Goal: Transaction & Acquisition: Download file/media

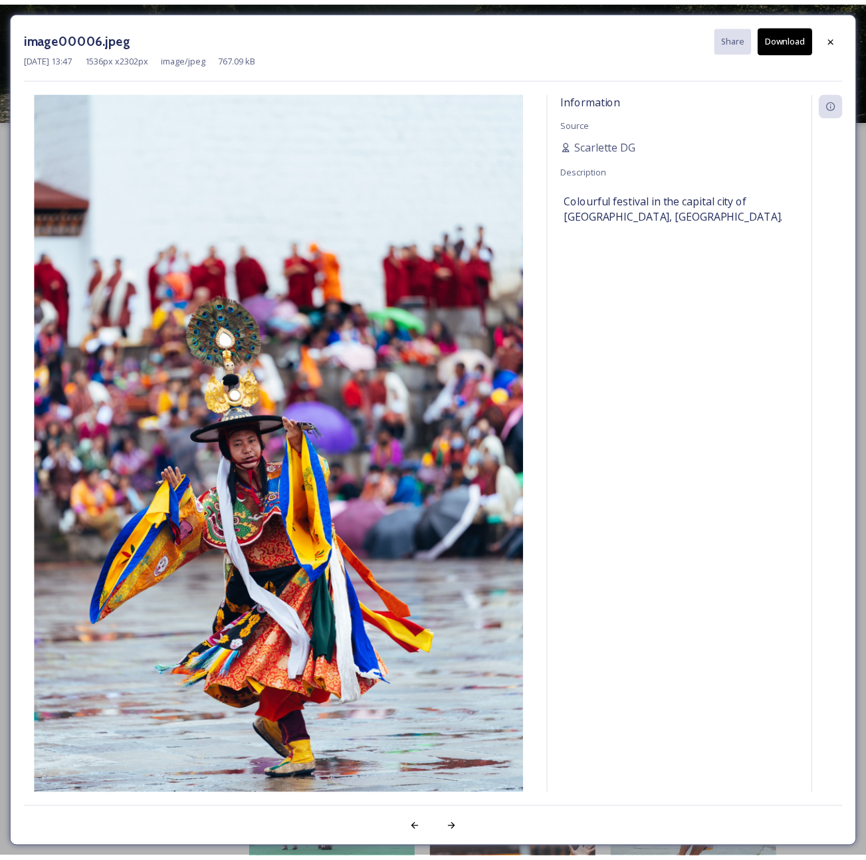
scroll to position [3661, 0]
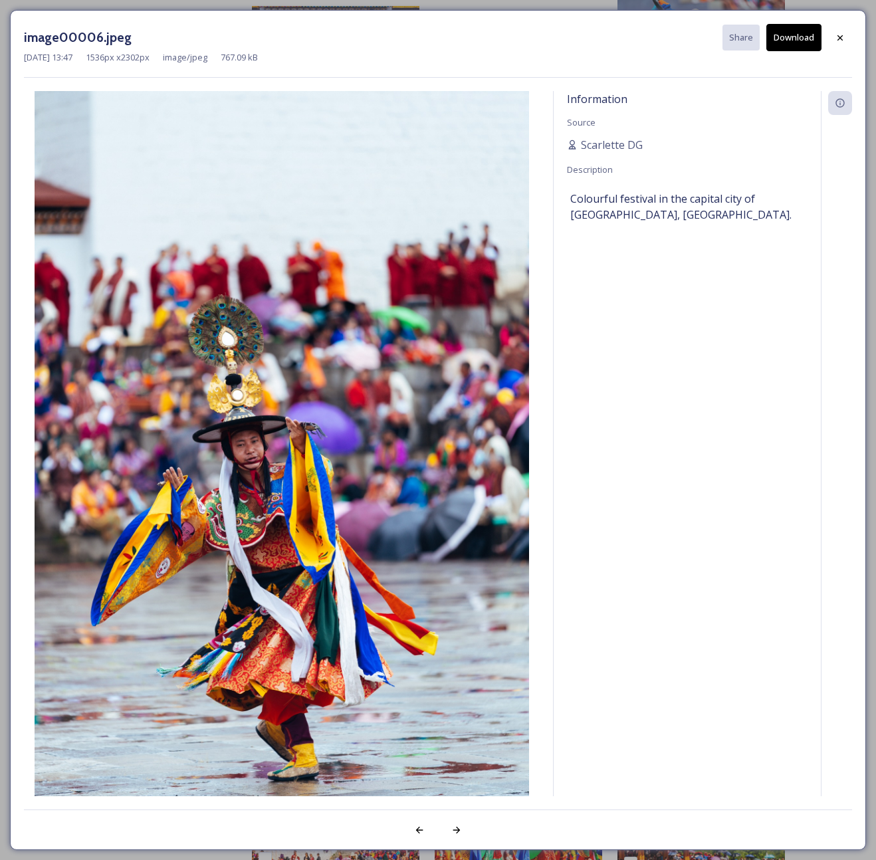
click at [809, 42] on button "Download" at bounding box center [793, 37] width 55 height 27
click at [835, 36] on icon at bounding box center [840, 38] width 11 height 11
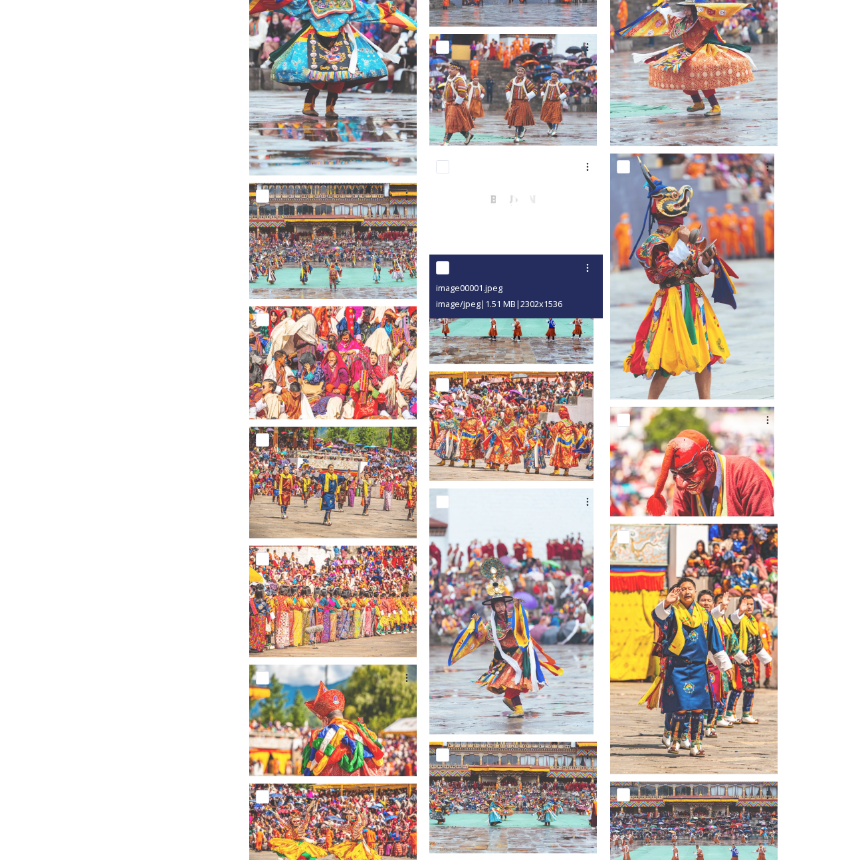
scroll to position [3328, 0]
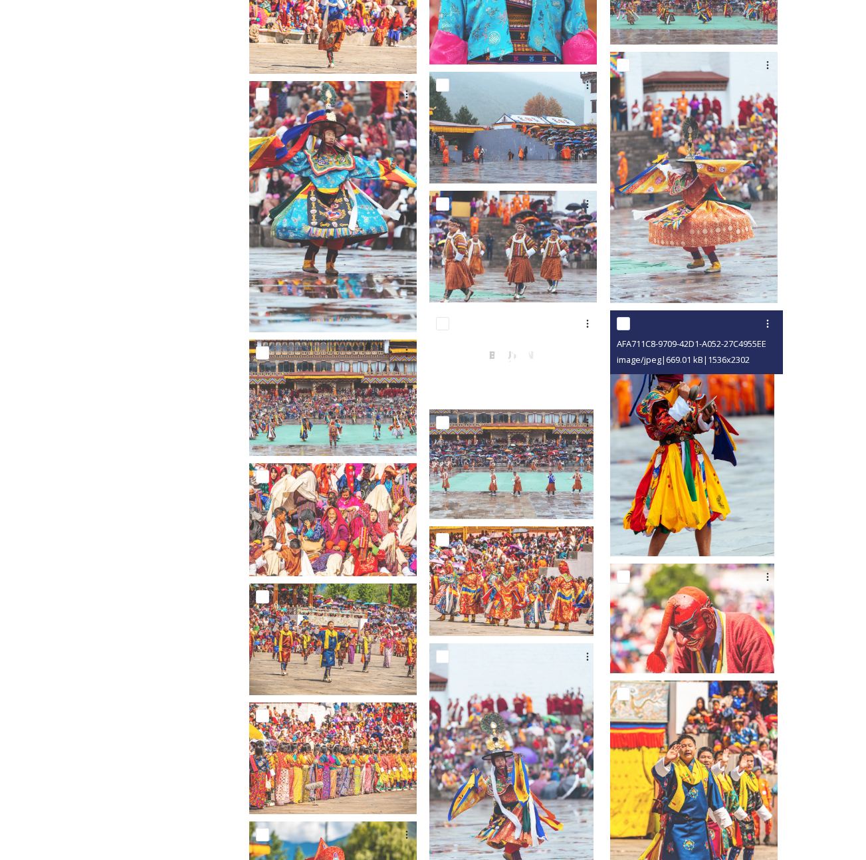
click at [686, 393] on img at bounding box center [692, 433] width 164 height 246
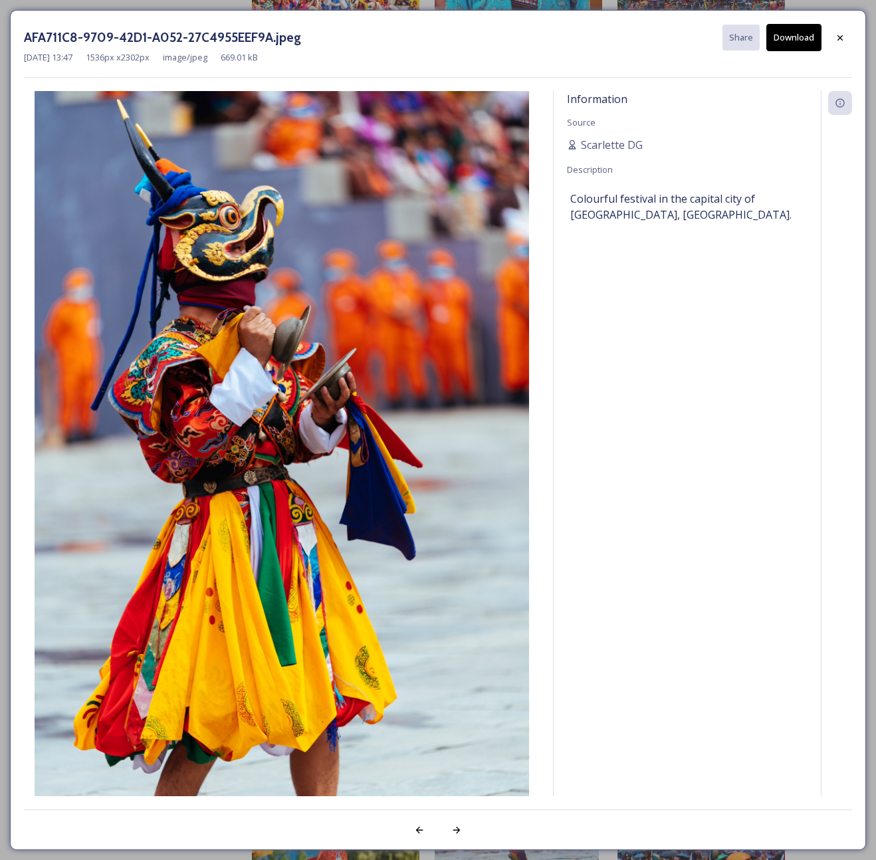
click at [839, 41] on icon at bounding box center [840, 38] width 11 height 11
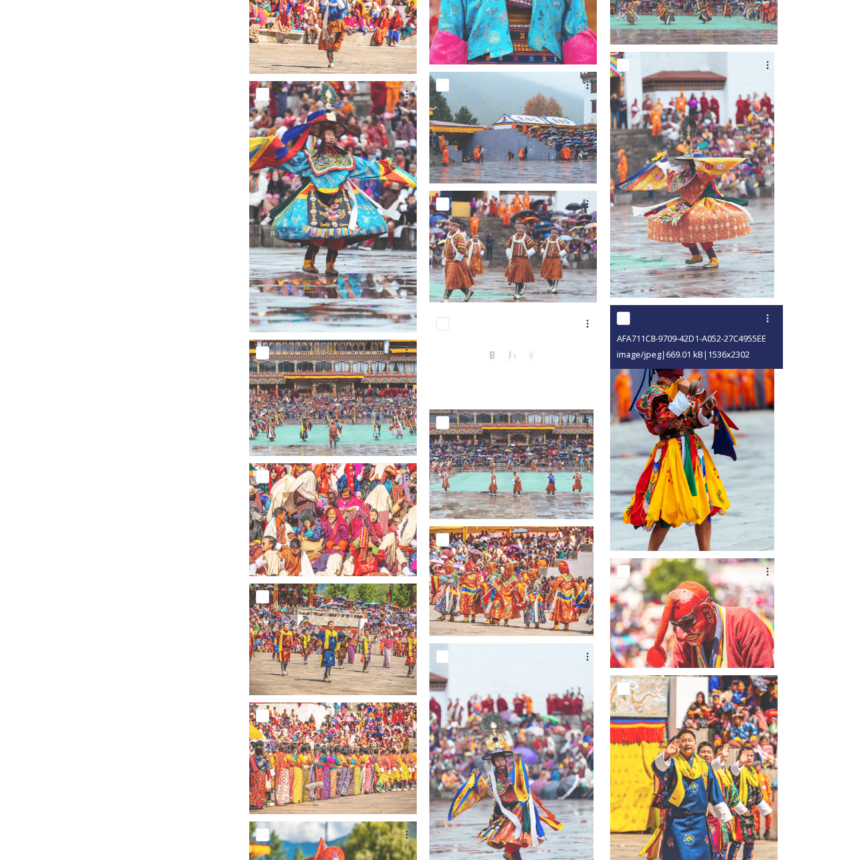
click at [676, 464] on img at bounding box center [692, 428] width 164 height 246
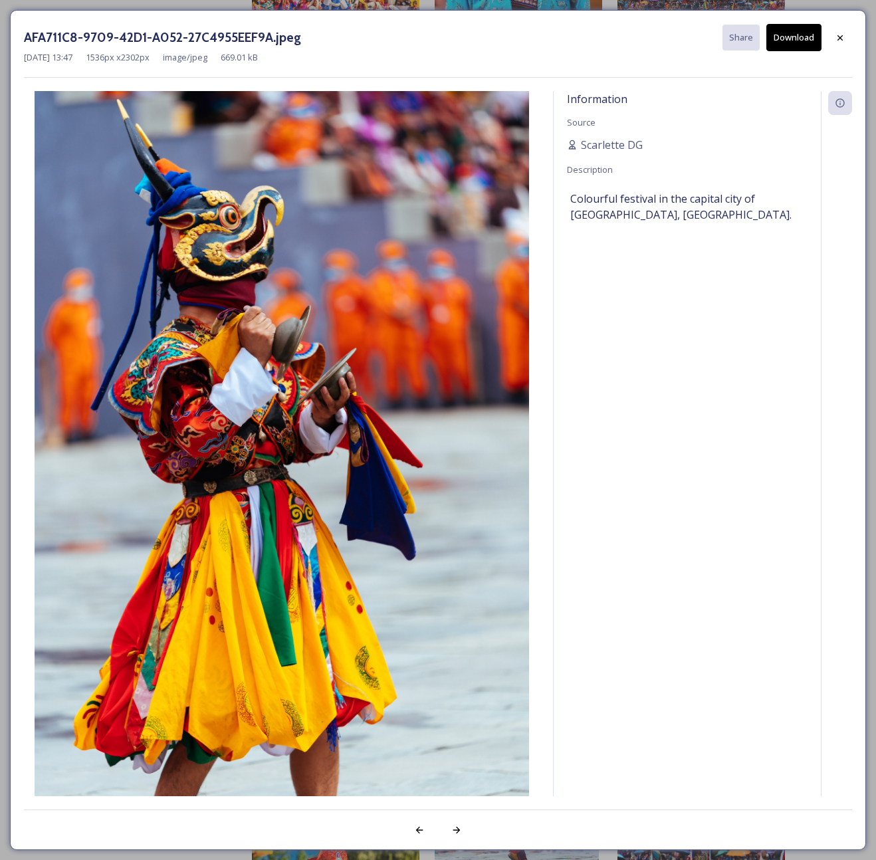
click at [796, 35] on button "Download" at bounding box center [793, 37] width 55 height 27
click at [842, 38] on icon at bounding box center [840, 38] width 11 height 11
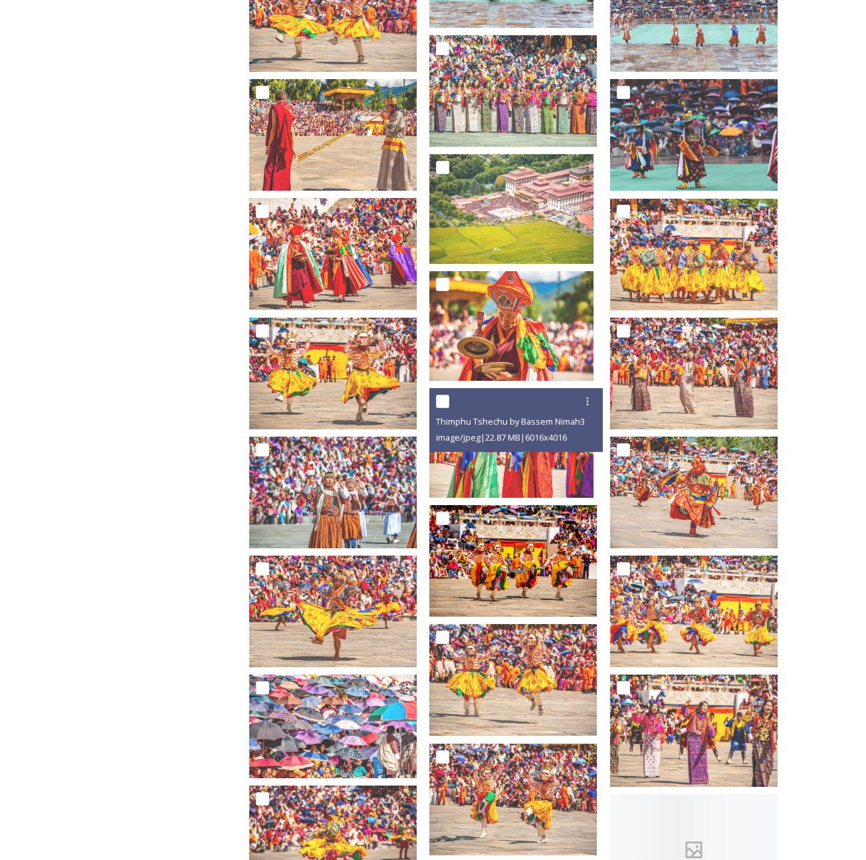
scroll to position [4319, 0]
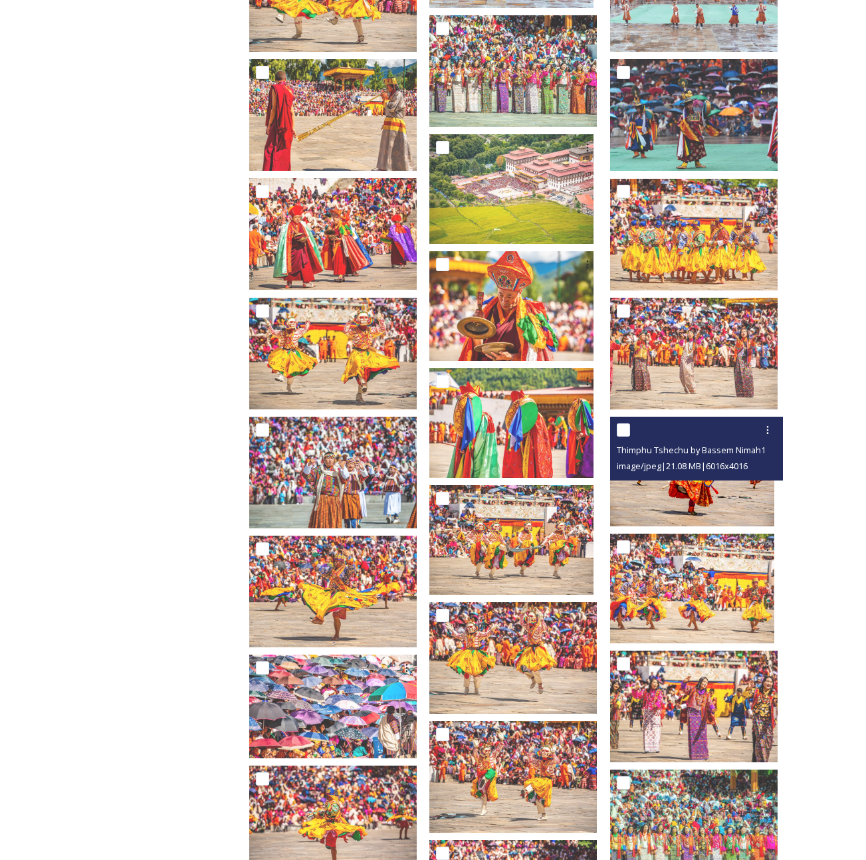
click at [665, 467] on div "Thimphu Tshechu by Bassem Nimah102.jpg image/jpeg | 21.08 MB | 6016 x 4016" at bounding box center [696, 449] width 173 height 64
click at [674, 494] on img at bounding box center [692, 472] width 164 height 110
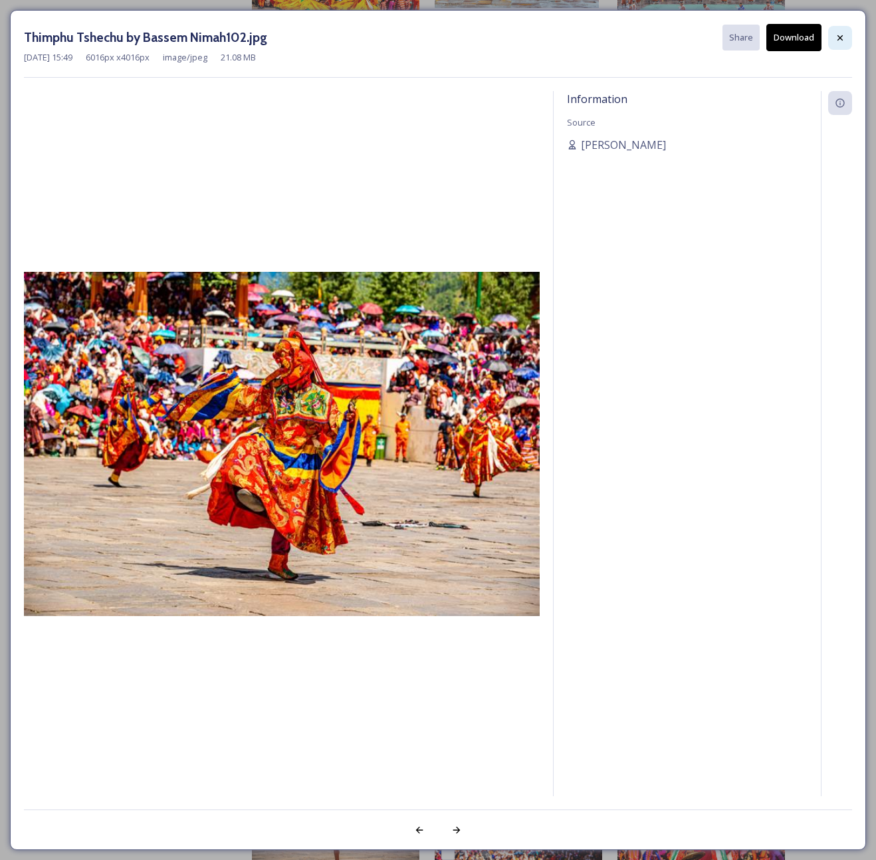
click at [839, 39] on icon at bounding box center [840, 38] width 11 height 11
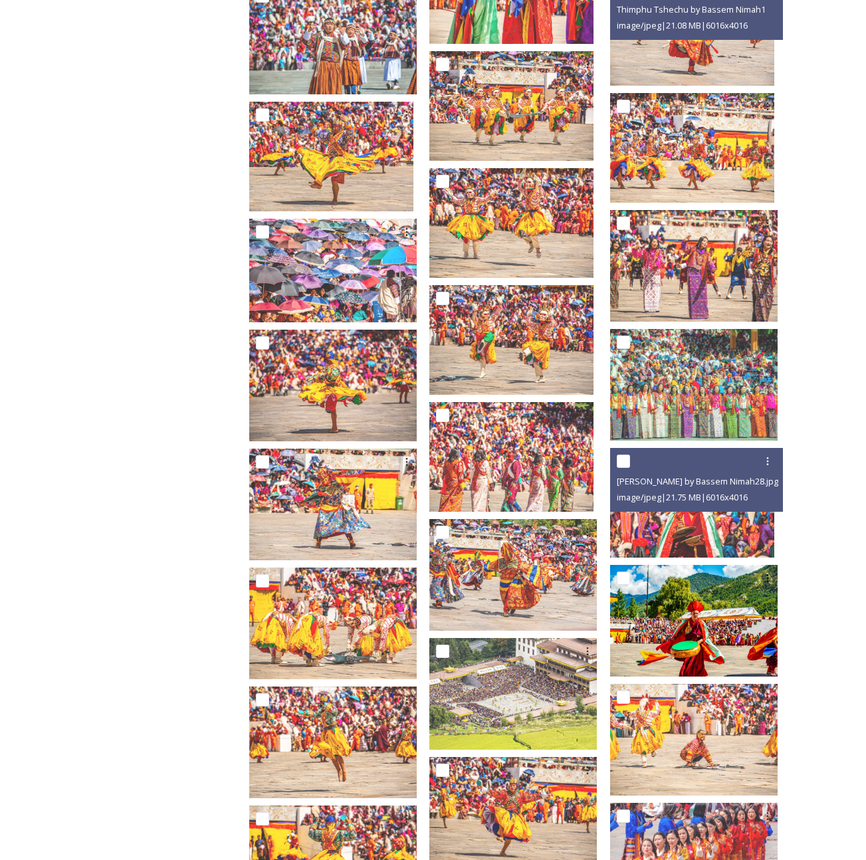
scroll to position [4771, 0]
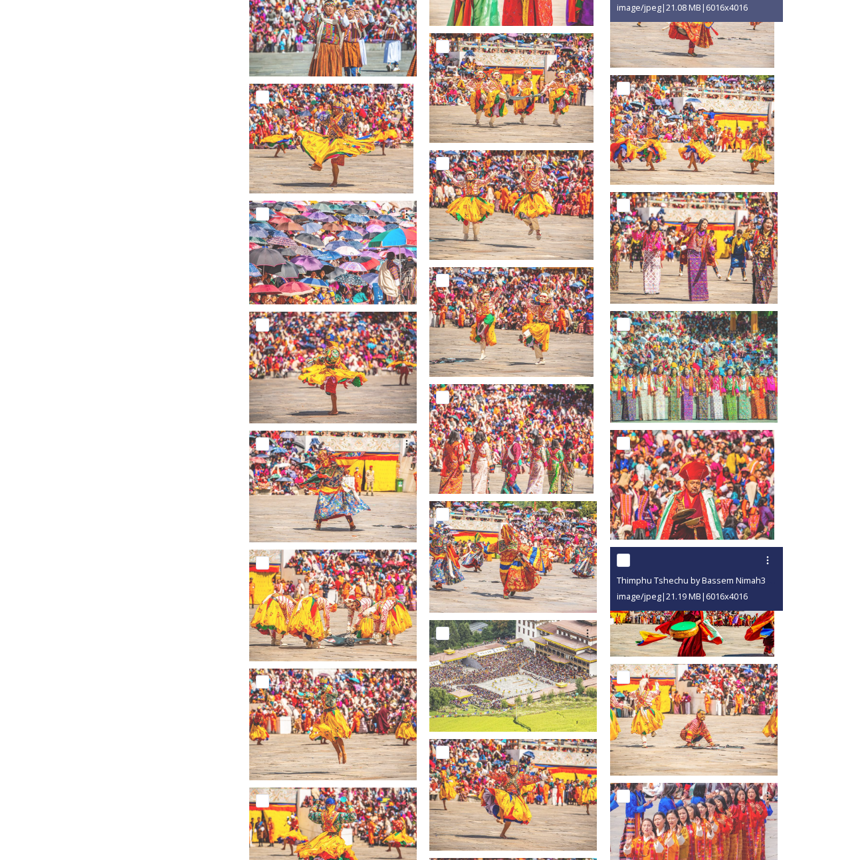
click at [712, 627] on img at bounding box center [692, 602] width 164 height 110
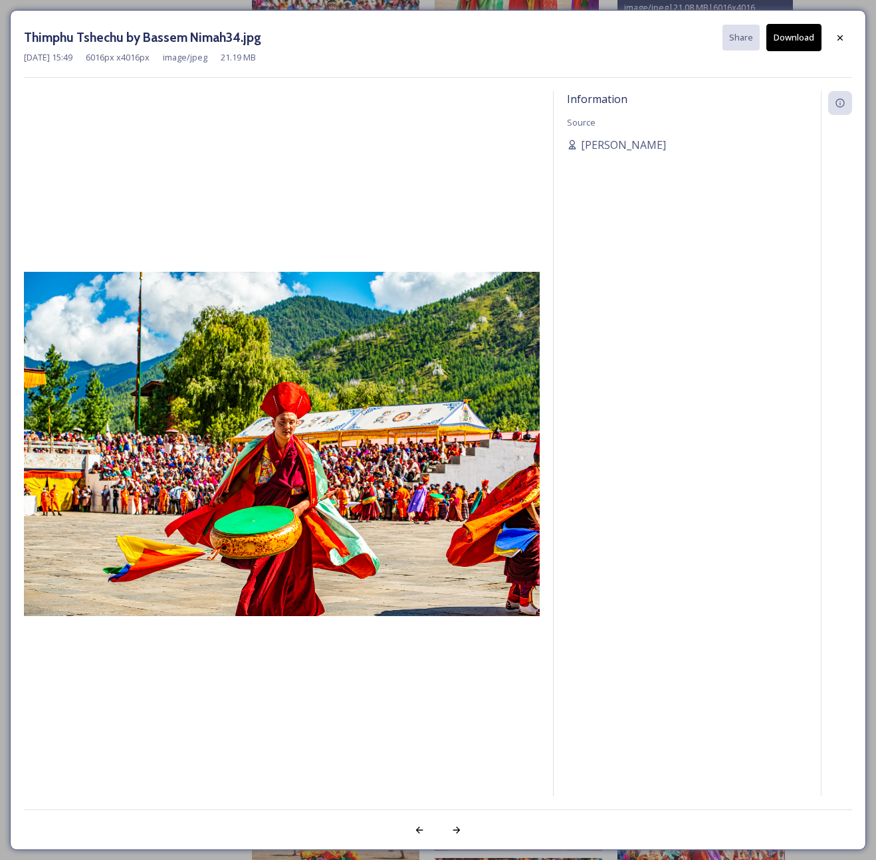
click at [839, 37] on icon at bounding box center [839, 37] width 5 height 5
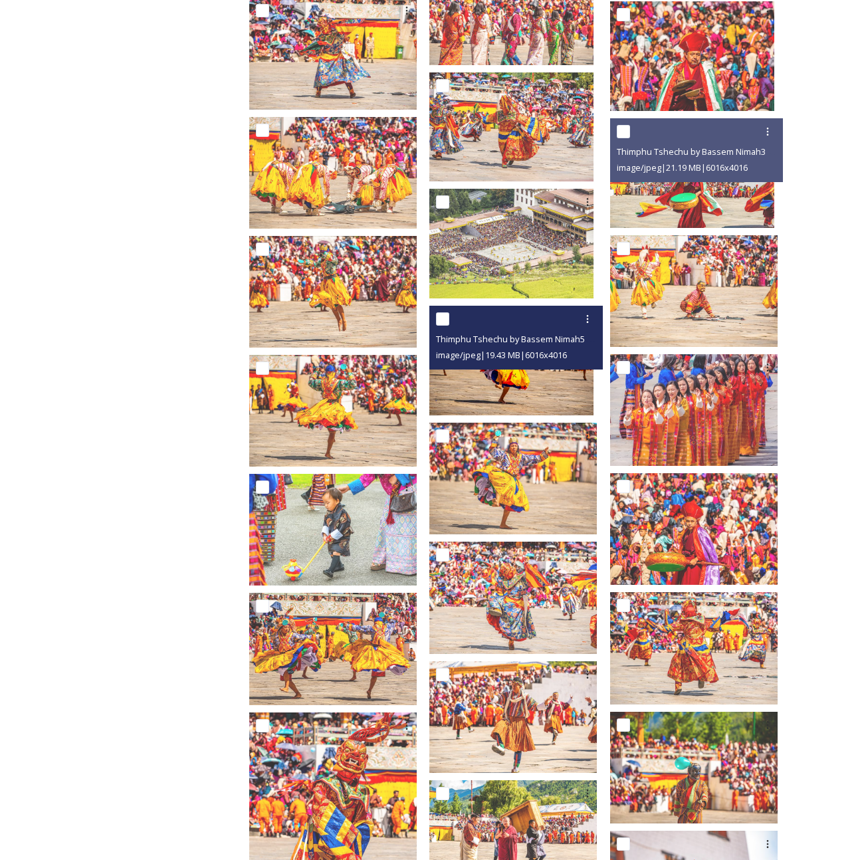
scroll to position [5200, 0]
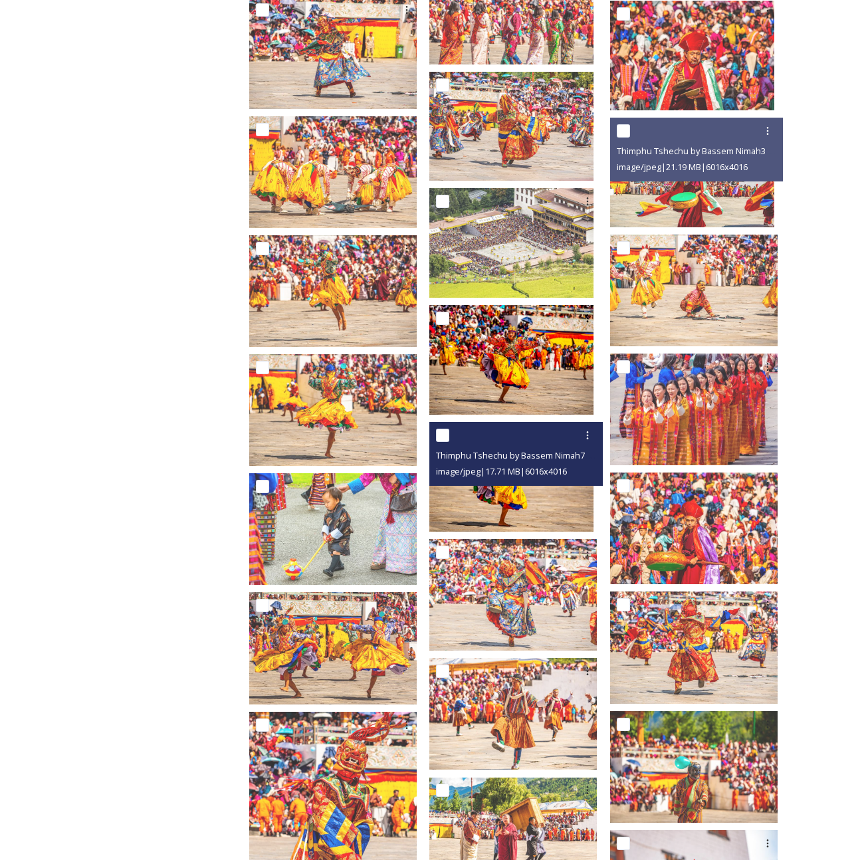
click at [514, 509] on img at bounding box center [511, 477] width 164 height 110
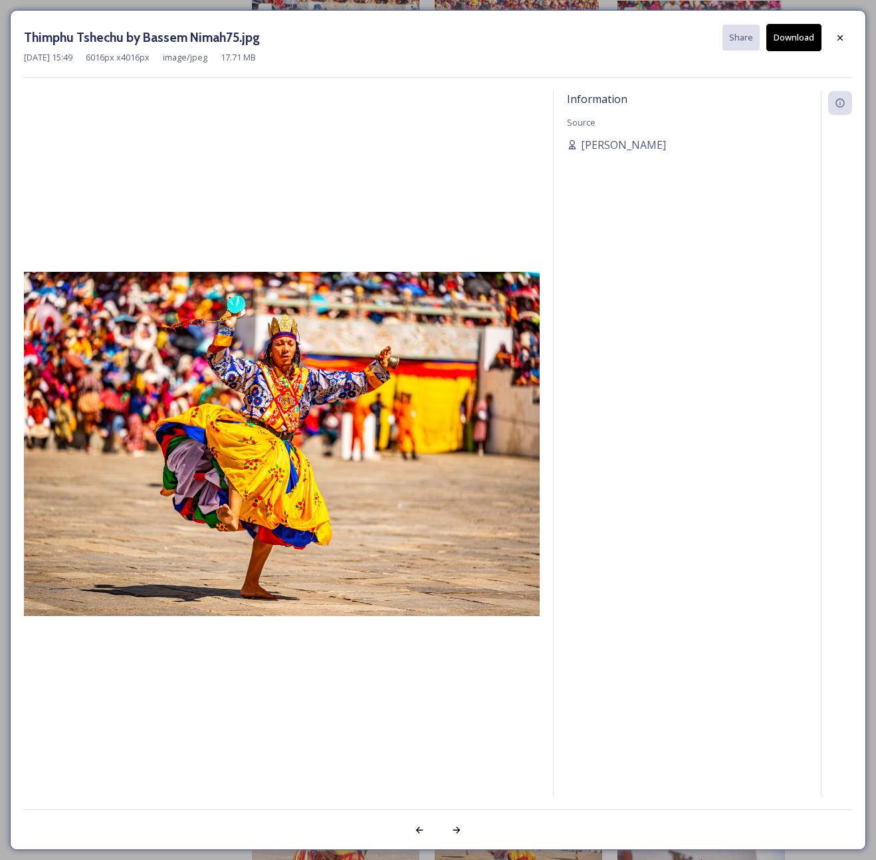
click at [798, 37] on button "Download" at bounding box center [793, 37] width 55 height 27
click at [846, 33] on div at bounding box center [840, 38] width 24 height 24
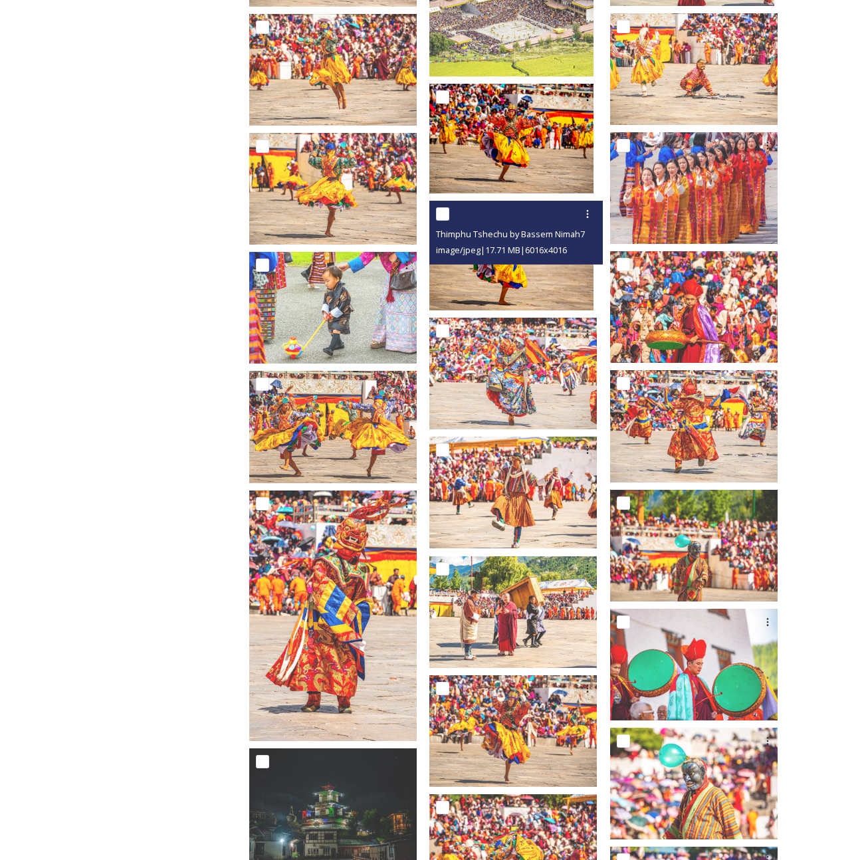
scroll to position [5424, 0]
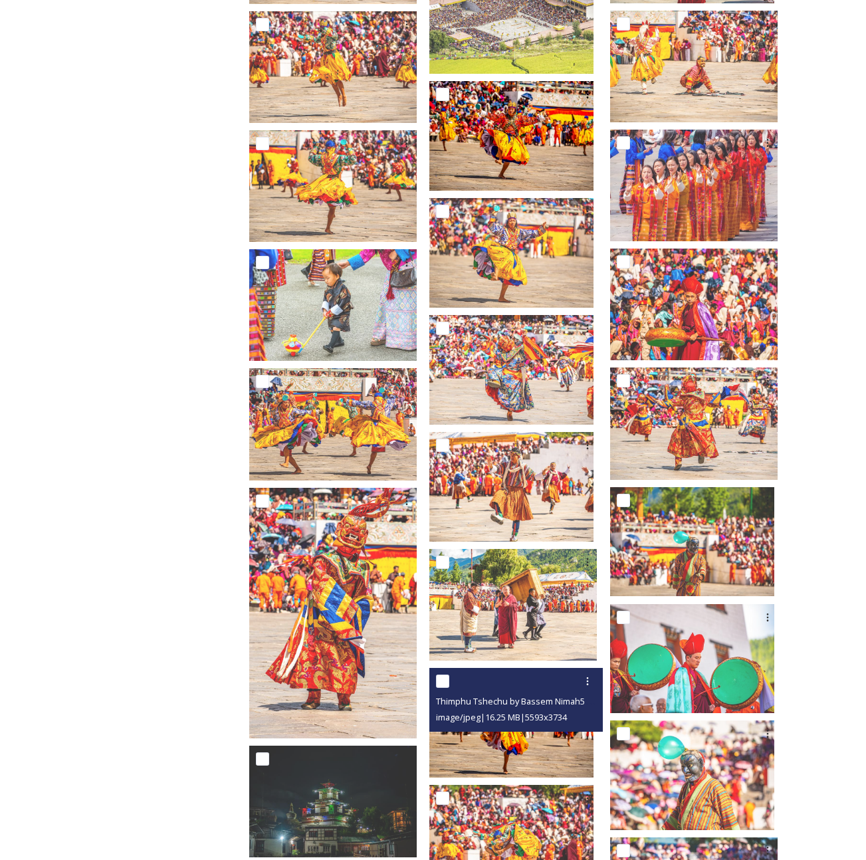
click at [532, 738] on img at bounding box center [511, 723] width 164 height 110
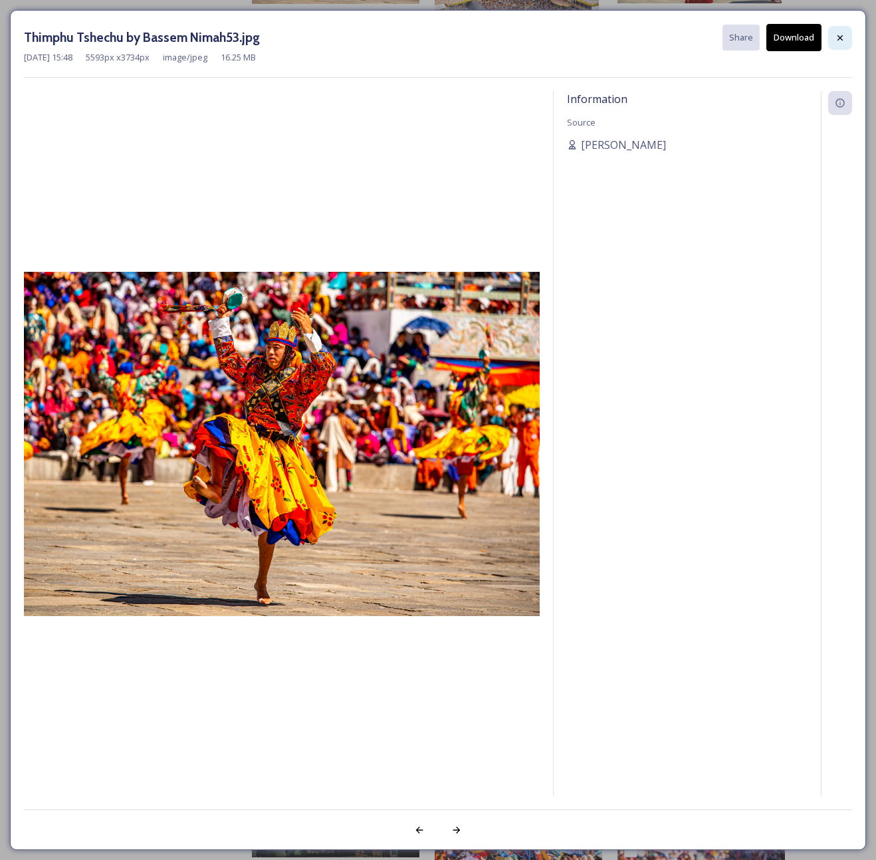
click at [844, 41] on icon at bounding box center [840, 38] width 11 height 11
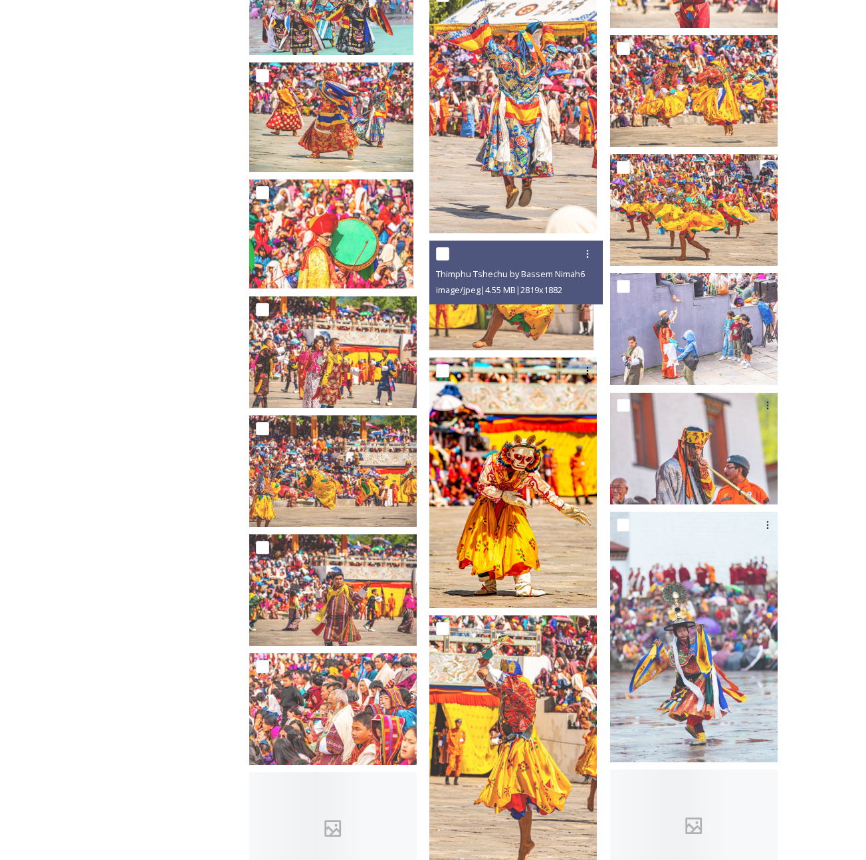
scroll to position [6521, 0]
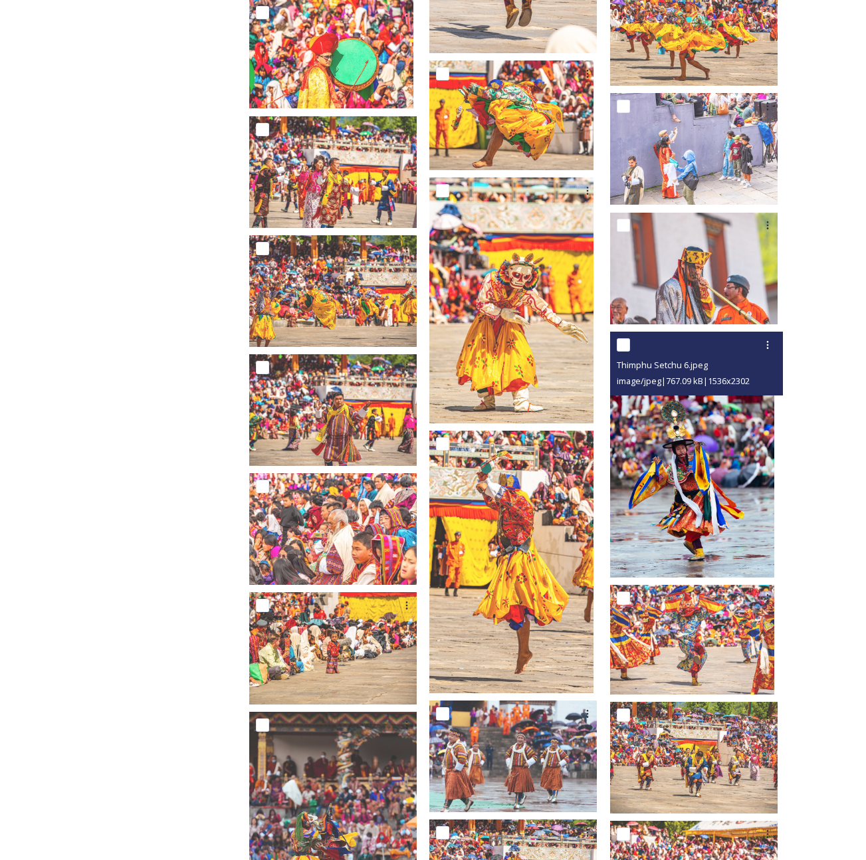
click at [702, 499] on img at bounding box center [692, 455] width 164 height 246
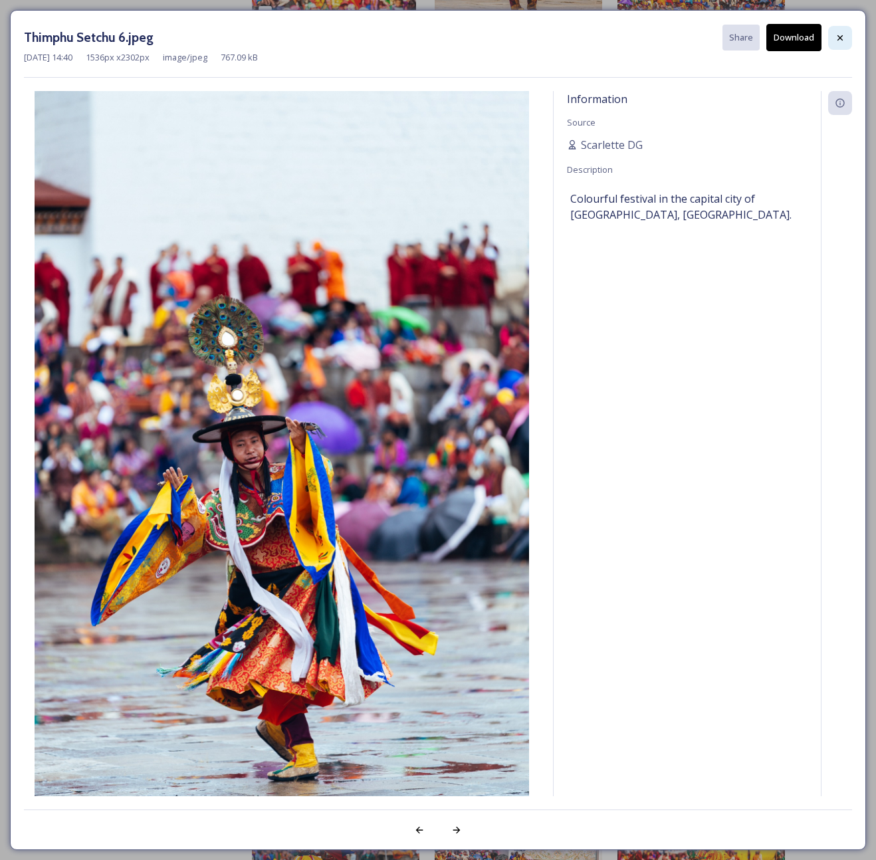
click at [839, 33] on icon at bounding box center [840, 38] width 11 height 11
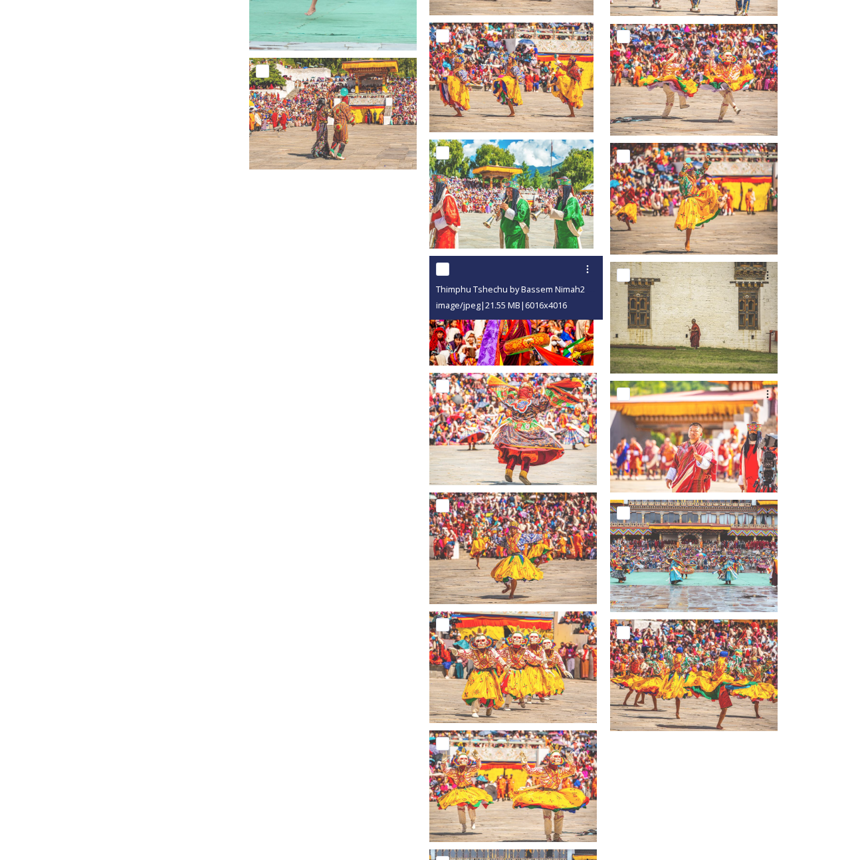
scroll to position [7438, 0]
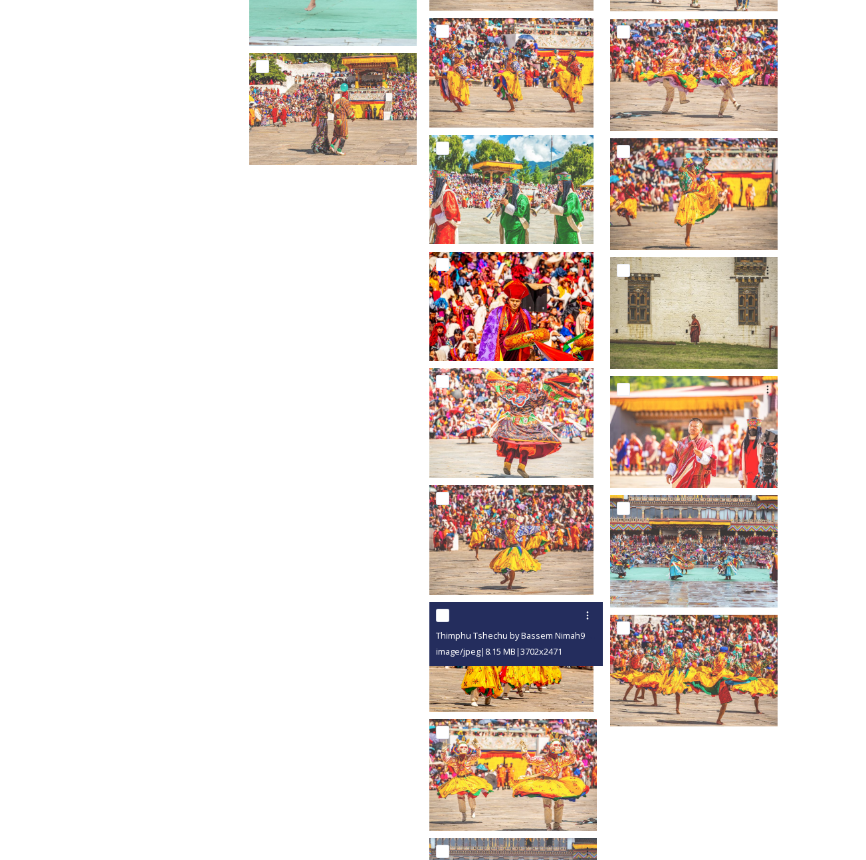
click at [539, 680] on img at bounding box center [511, 657] width 164 height 110
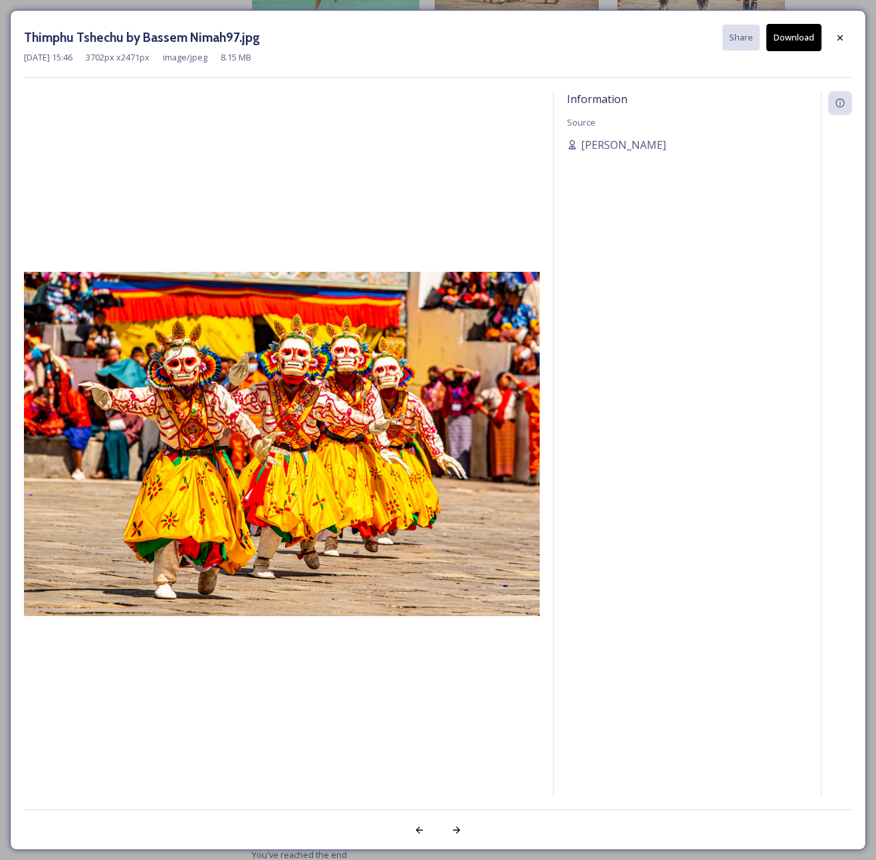
click at [154, 436] on img at bounding box center [282, 444] width 516 height 344
click at [790, 38] on button "Download" at bounding box center [793, 37] width 55 height 27
click at [839, 35] on icon at bounding box center [840, 38] width 11 height 11
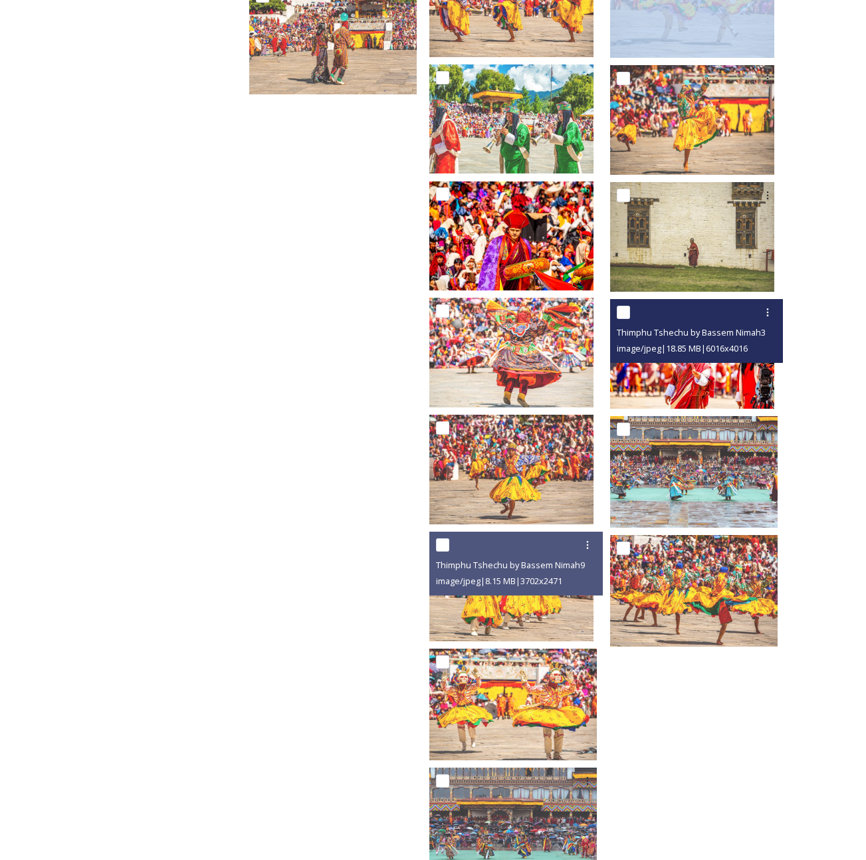
scroll to position [7547, 0]
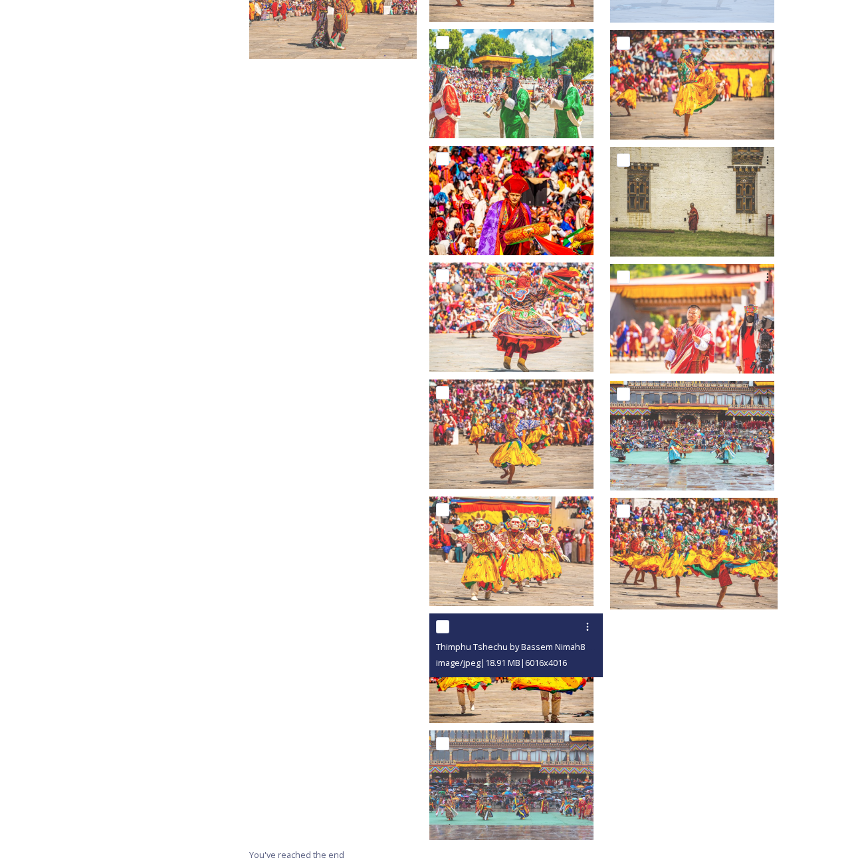
click at [490, 676] on img at bounding box center [511, 668] width 164 height 110
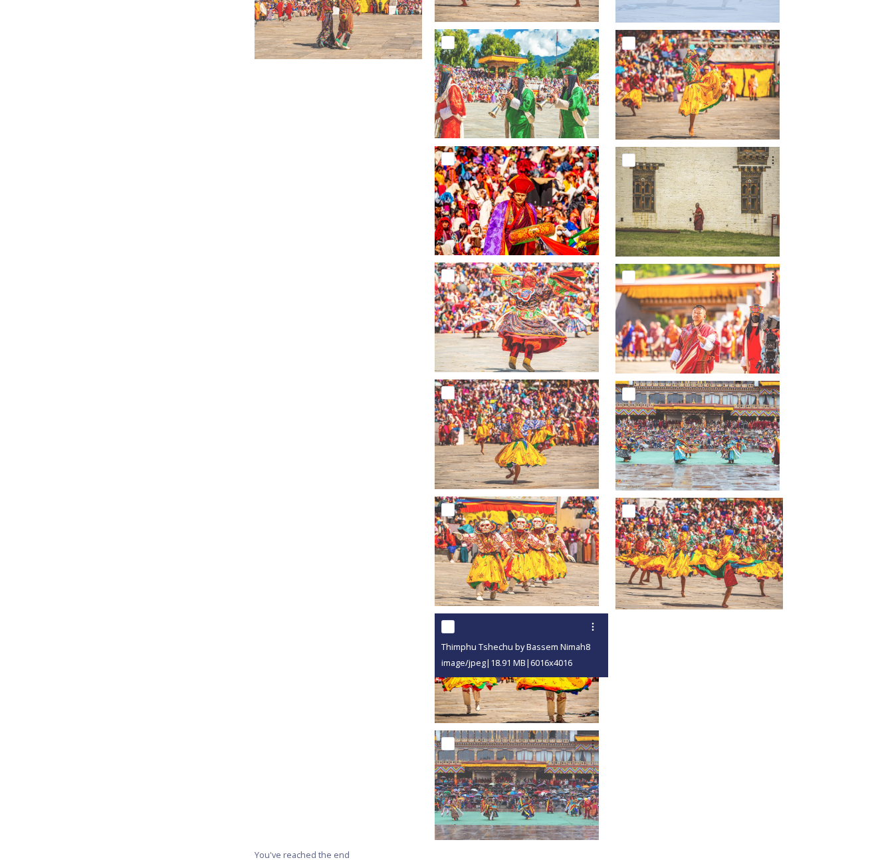
scroll to position [7426, 0]
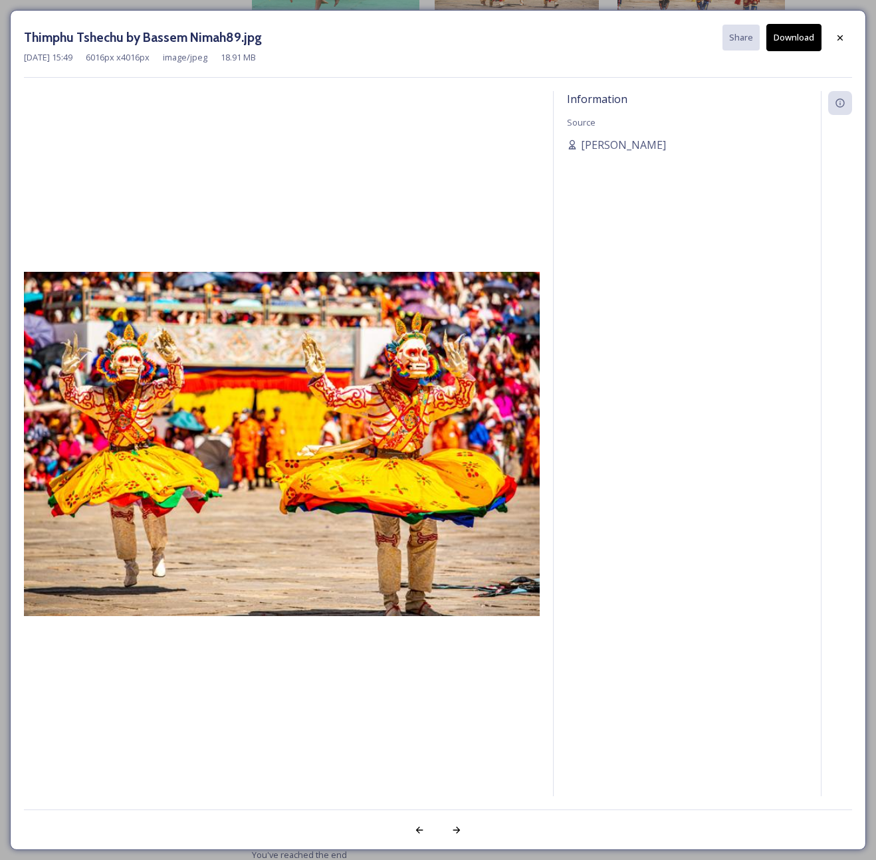
click at [410, 449] on img at bounding box center [282, 444] width 516 height 344
click at [432, 370] on img at bounding box center [282, 444] width 516 height 344
click at [837, 39] on icon at bounding box center [840, 38] width 11 height 11
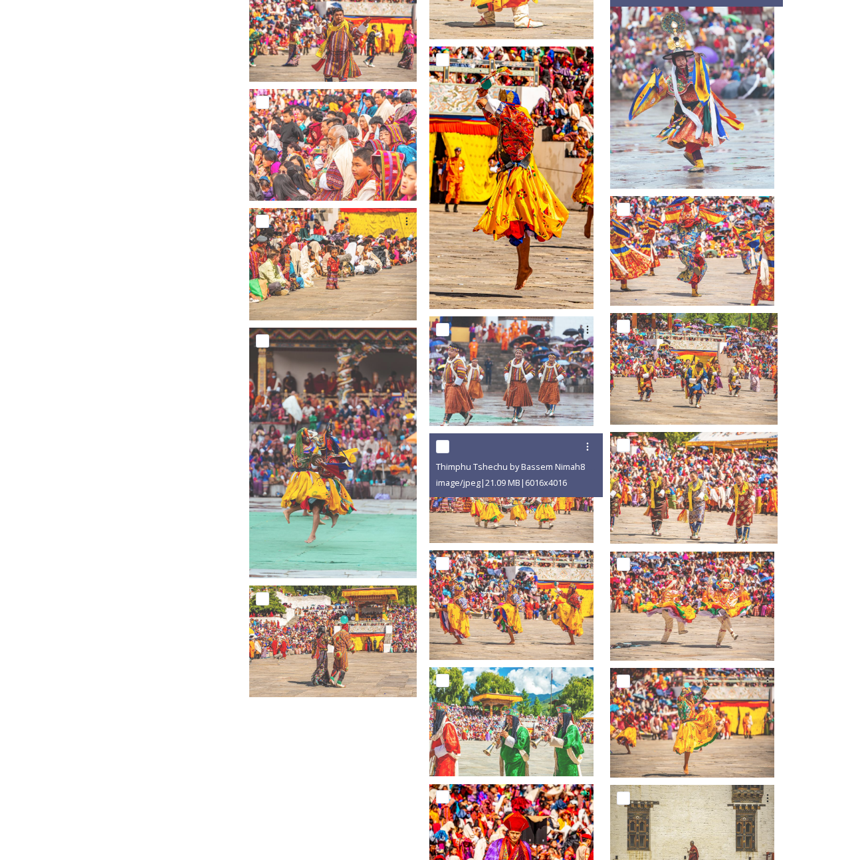
scroll to position [6822, 0]
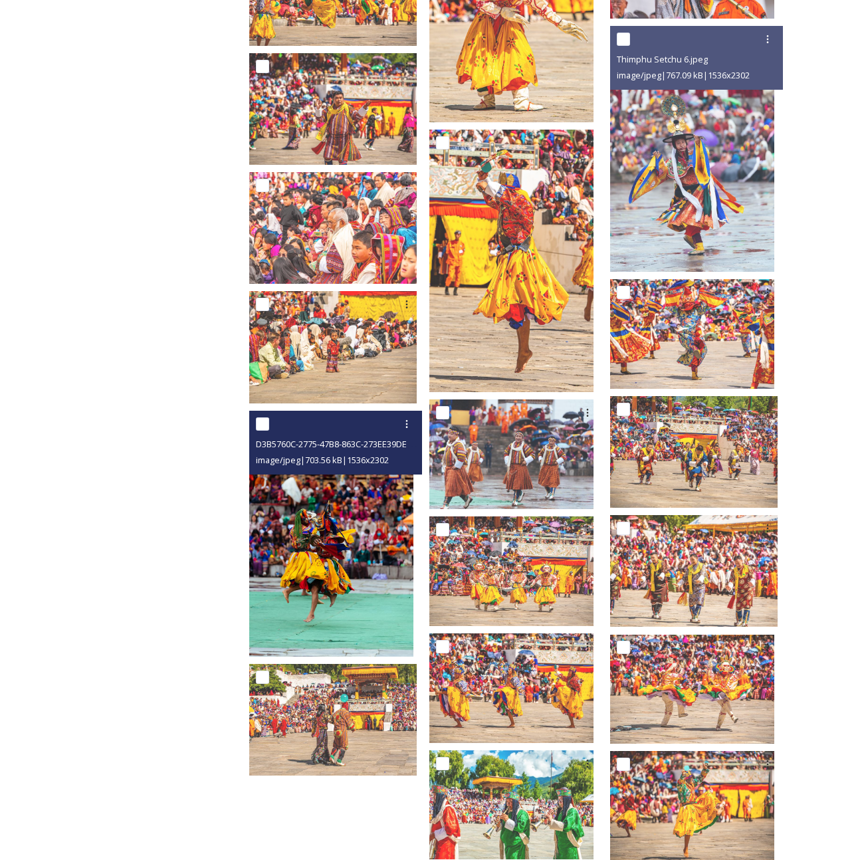
click at [323, 601] on img at bounding box center [331, 534] width 164 height 246
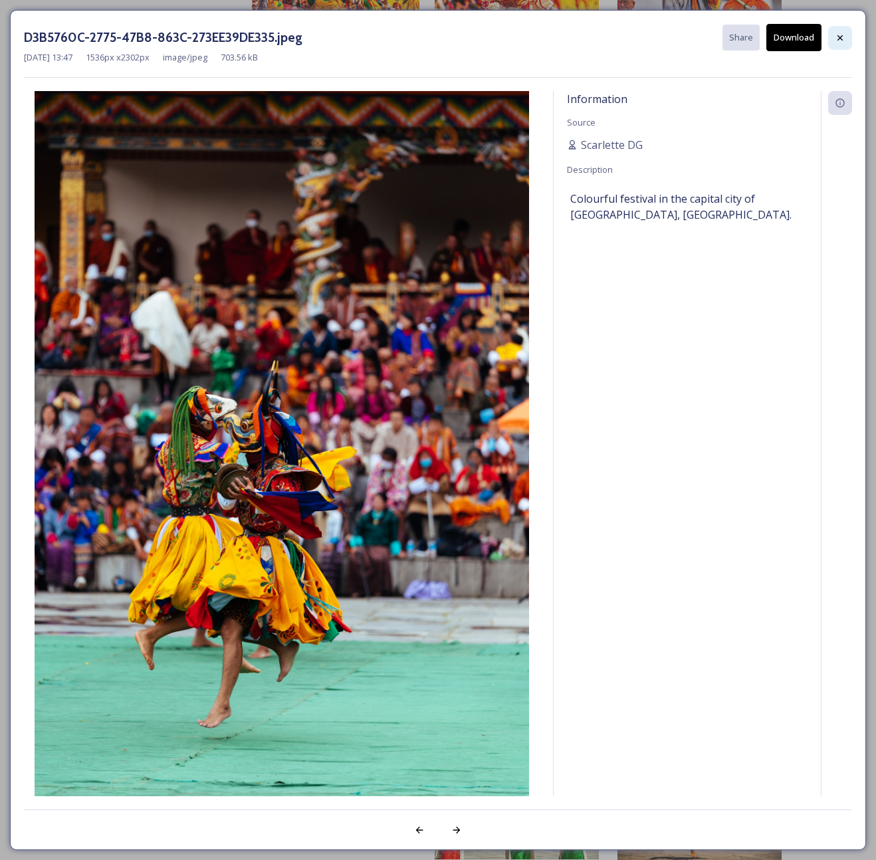
click at [839, 42] on icon at bounding box center [840, 38] width 11 height 11
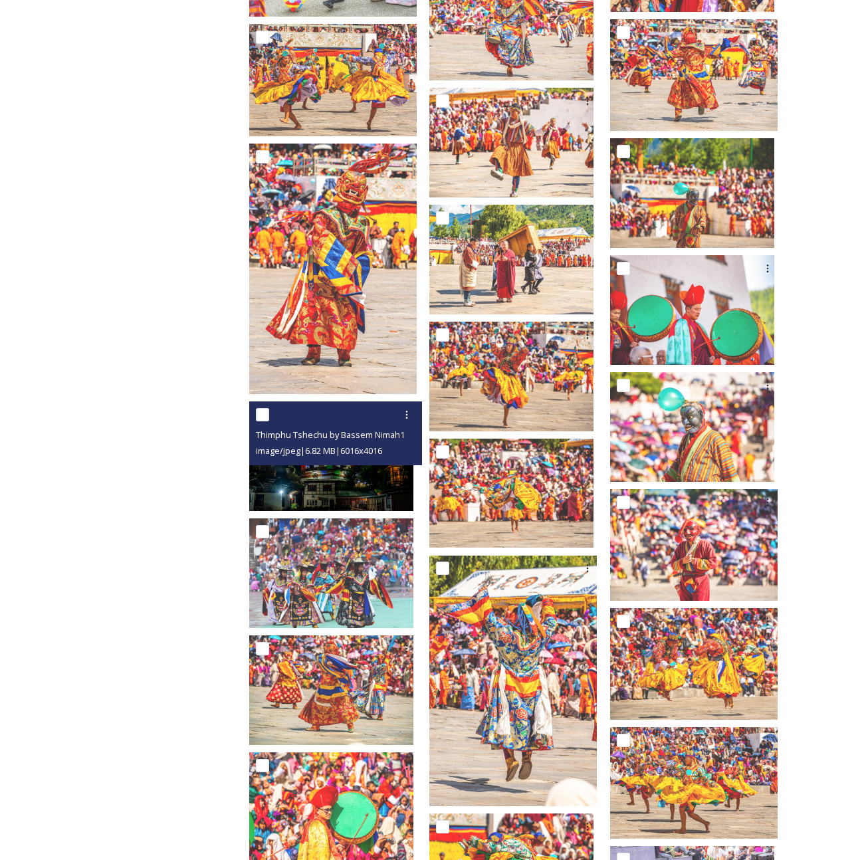
scroll to position [5701, 0]
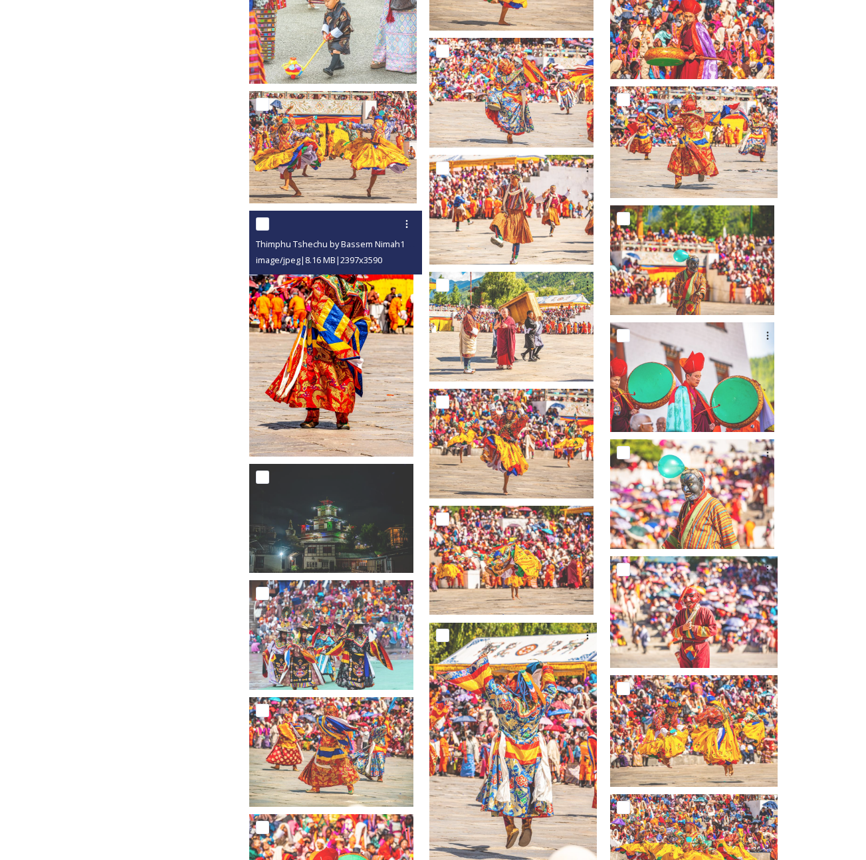
click at [383, 391] on img at bounding box center [331, 334] width 164 height 246
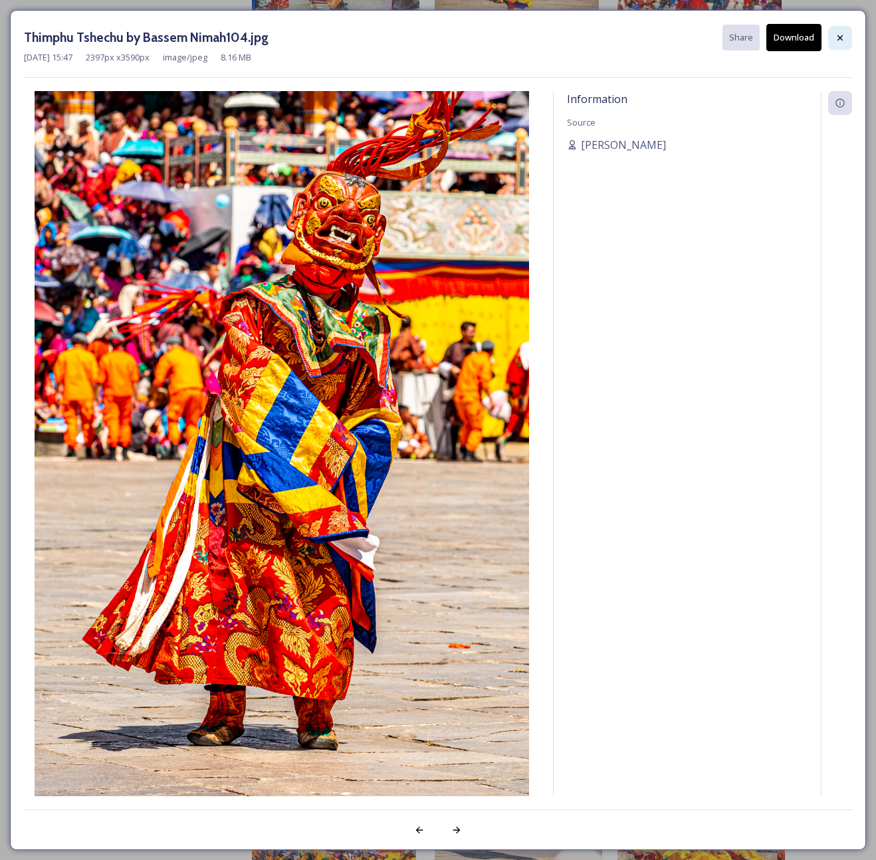
click at [838, 43] on icon at bounding box center [840, 38] width 11 height 11
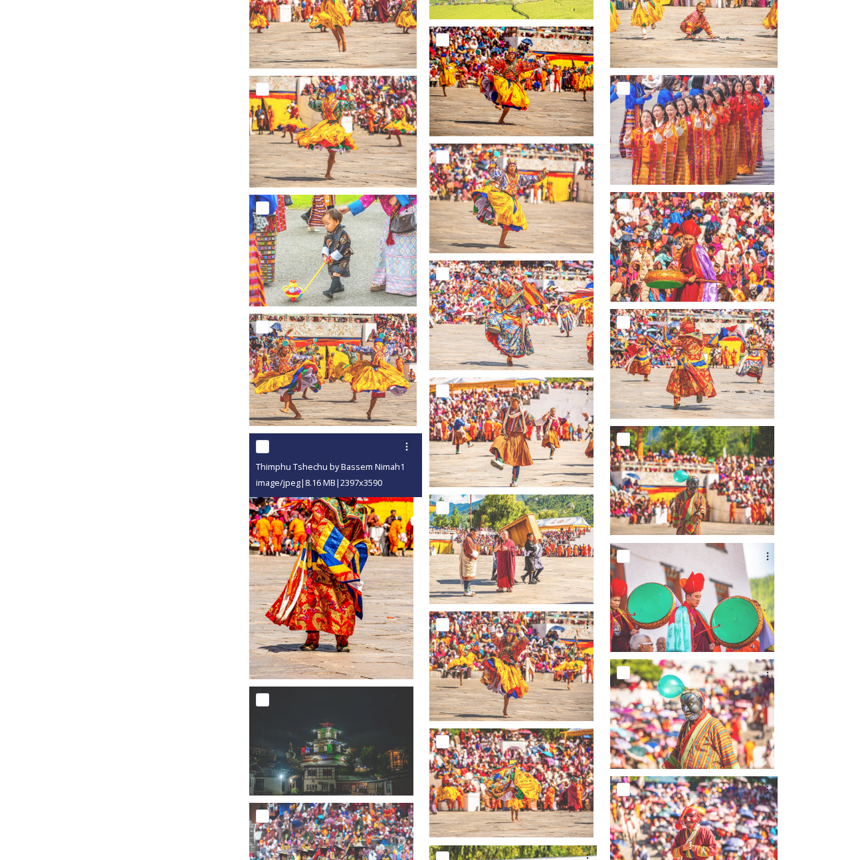
scroll to position [5469, 0]
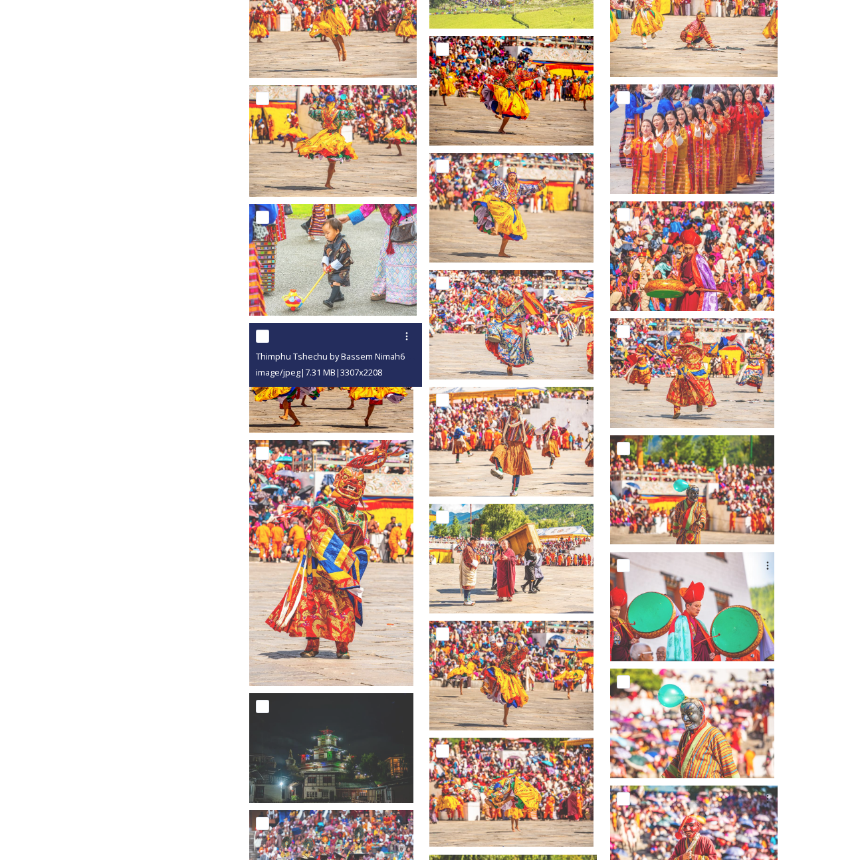
click at [384, 389] on img at bounding box center [331, 378] width 164 height 110
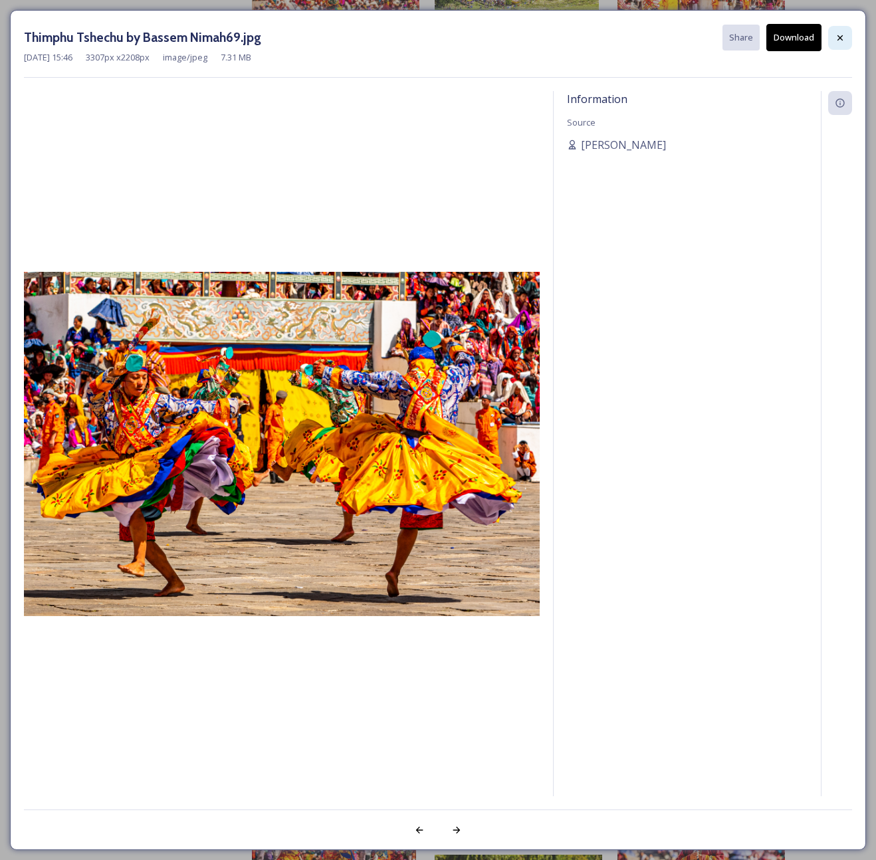
click at [838, 35] on icon at bounding box center [840, 38] width 11 height 11
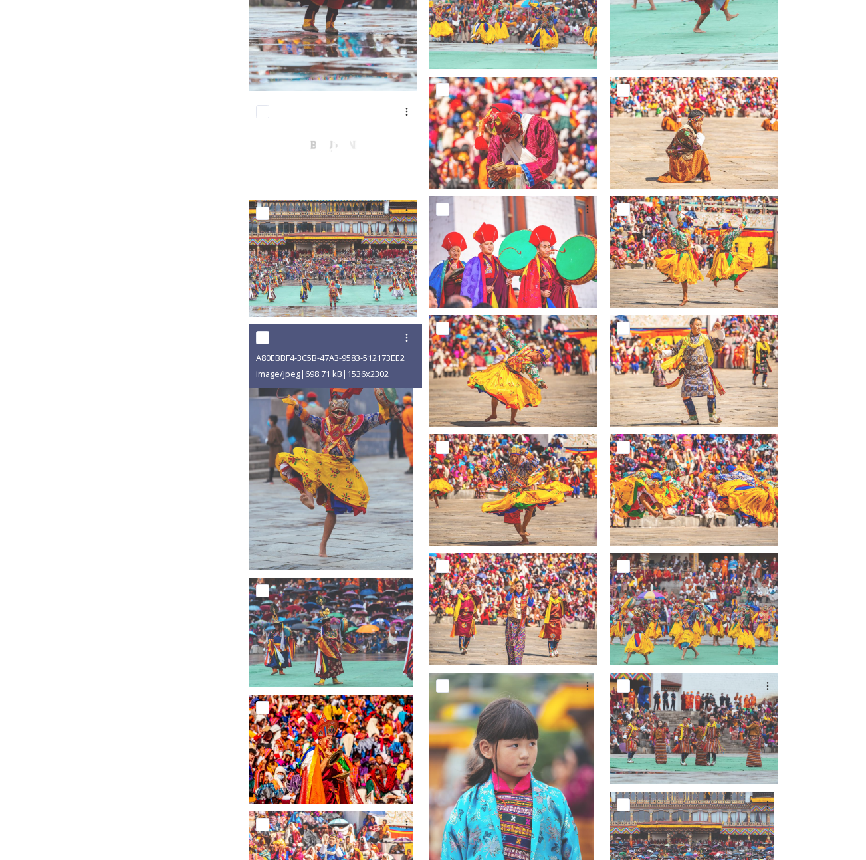
scroll to position [2231, 0]
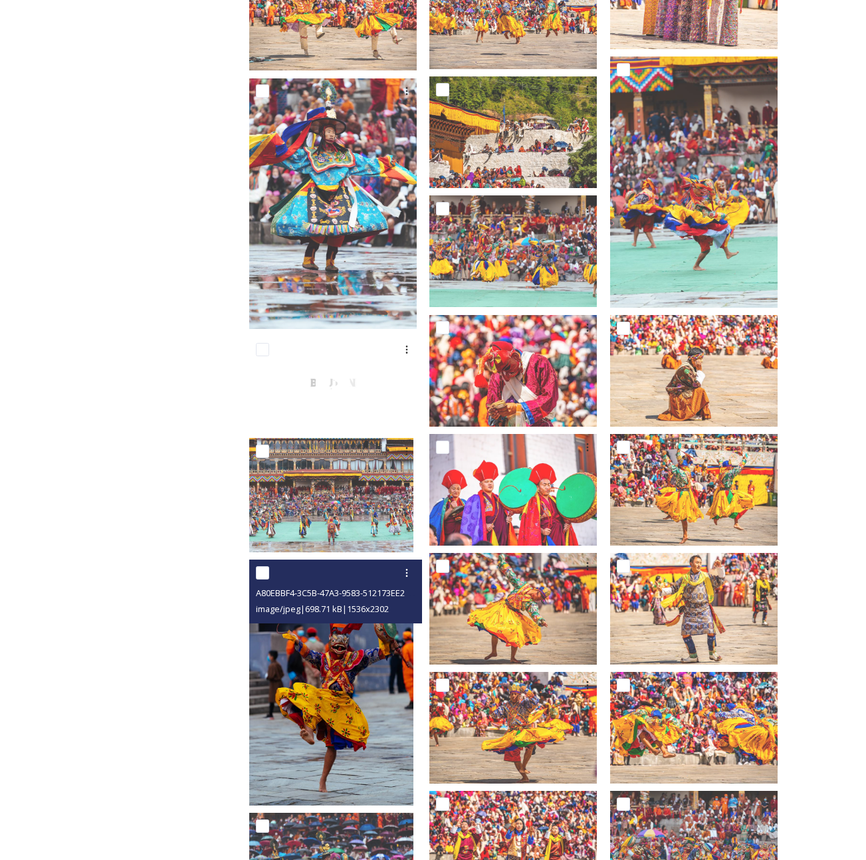
click at [381, 674] on img at bounding box center [331, 683] width 164 height 246
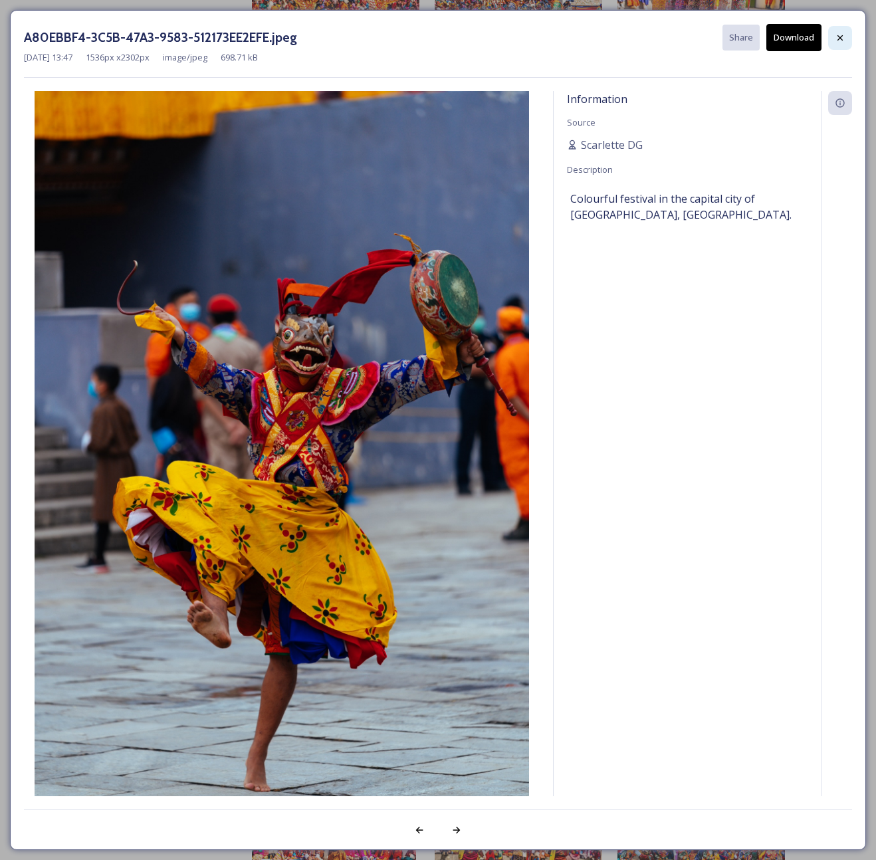
click at [835, 33] on icon at bounding box center [840, 38] width 11 height 11
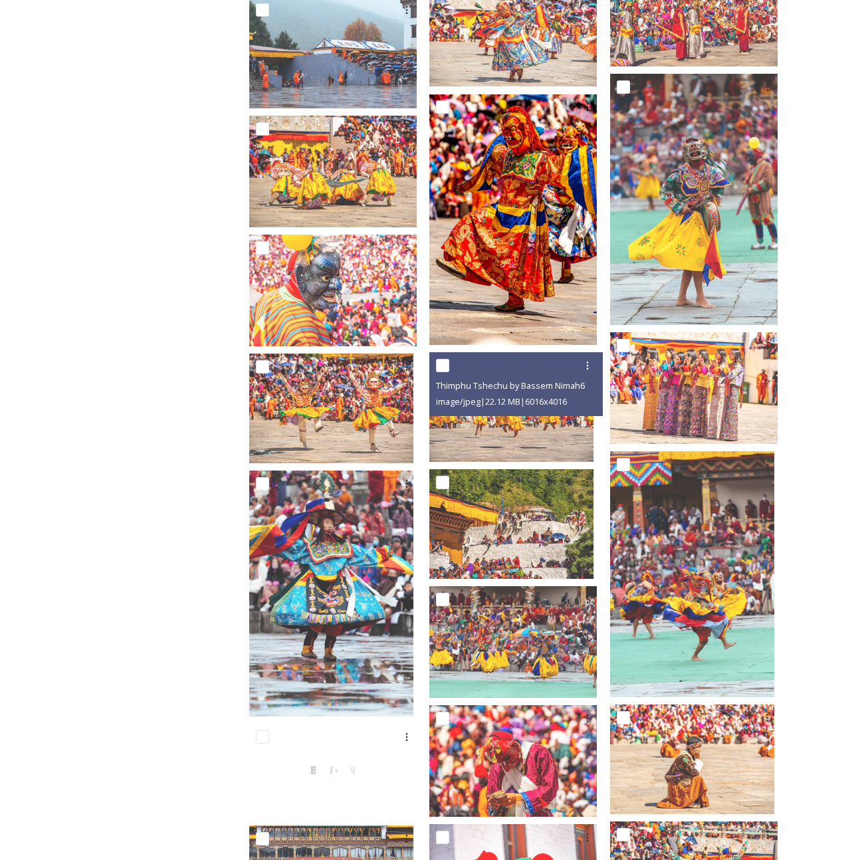
scroll to position [1639, 0]
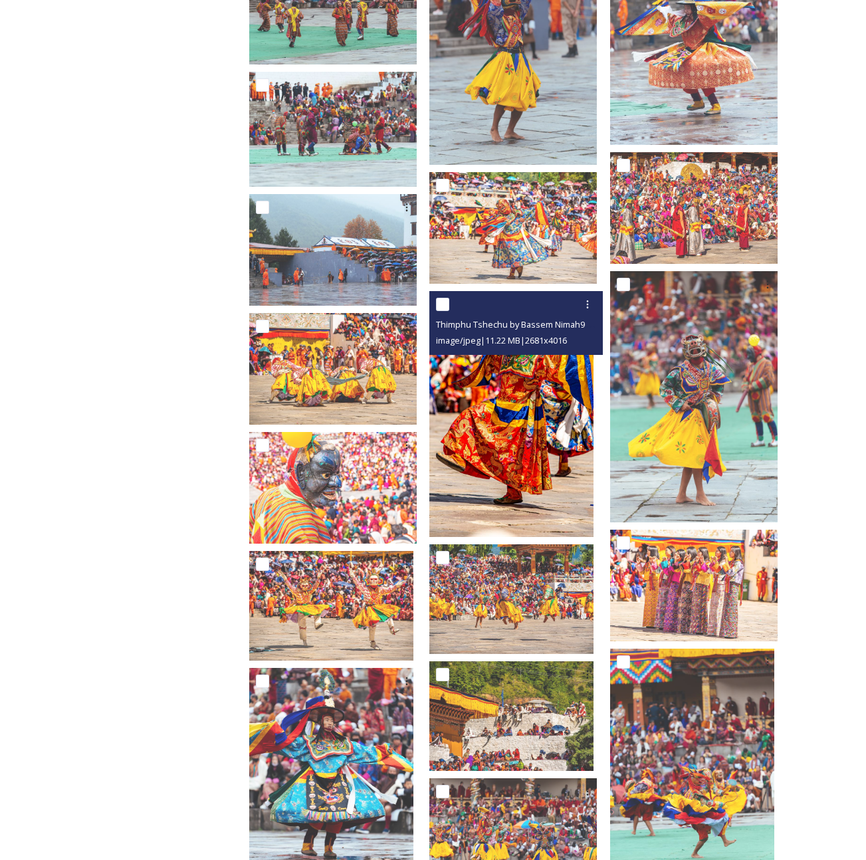
click at [508, 382] on img at bounding box center [511, 415] width 164 height 246
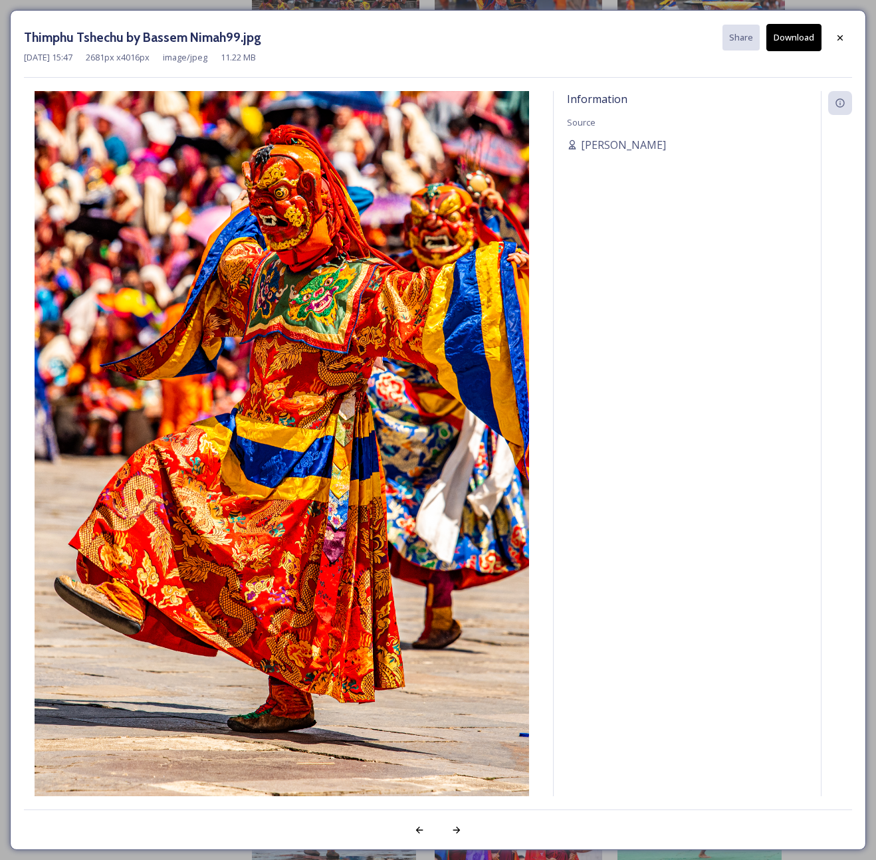
click at [793, 40] on button "Download" at bounding box center [793, 37] width 55 height 27
click at [837, 37] on icon at bounding box center [840, 38] width 11 height 11
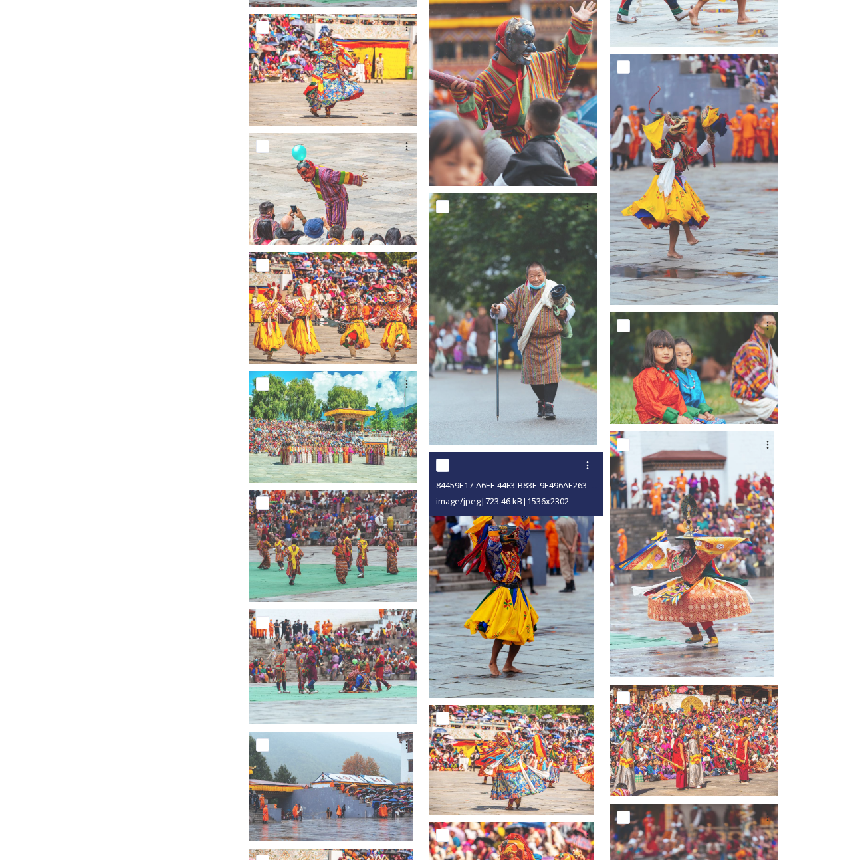
scroll to position [971, 0]
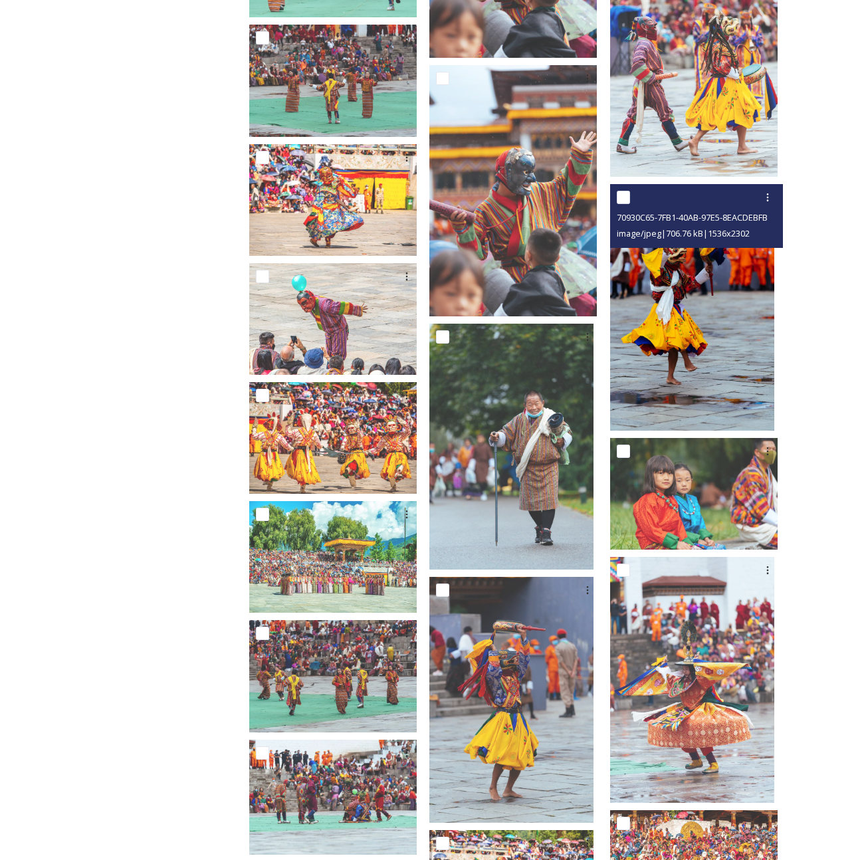
click at [697, 311] on img at bounding box center [692, 307] width 164 height 246
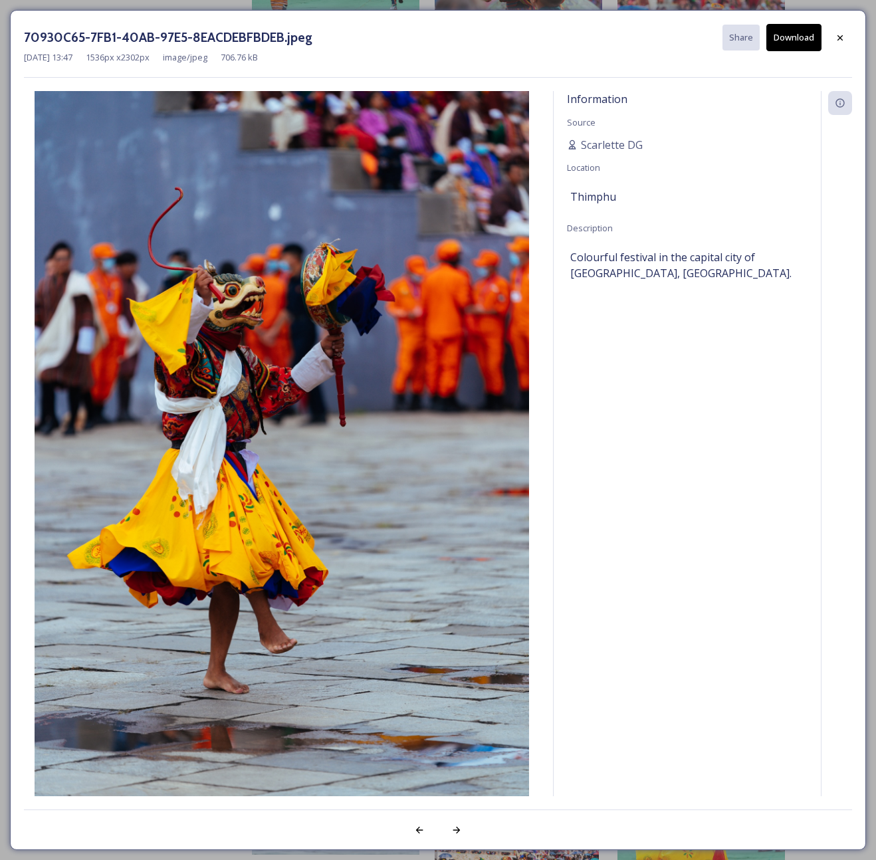
click at [800, 45] on button "Download" at bounding box center [793, 37] width 55 height 27
click at [841, 38] on icon at bounding box center [839, 37] width 5 height 5
